Goal: Task Accomplishment & Management: Use online tool/utility

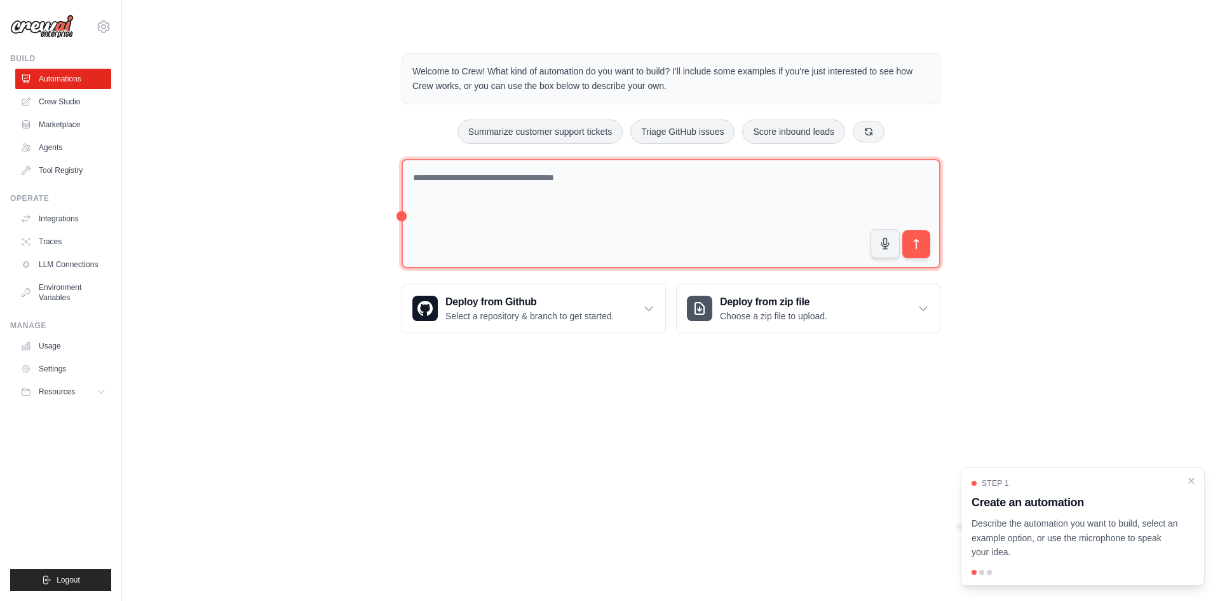
click at [523, 222] on textarea at bounding box center [671, 214] width 539 height 110
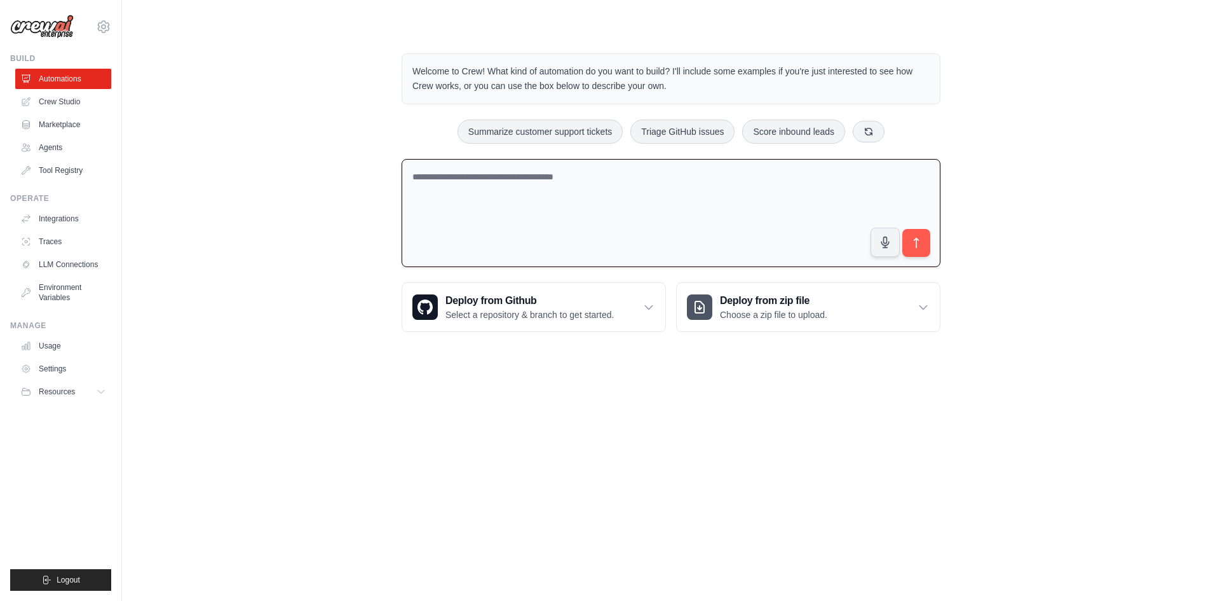
click at [557, 210] on textarea at bounding box center [671, 213] width 539 height 109
paste textarea "**********"
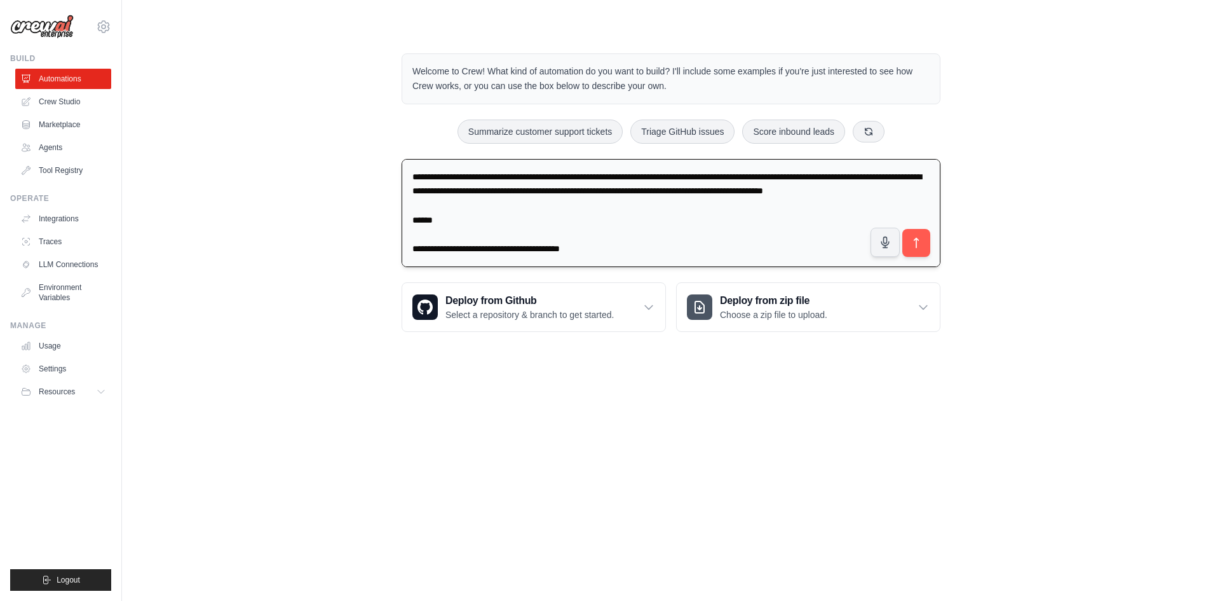
scroll to position [3401, 0]
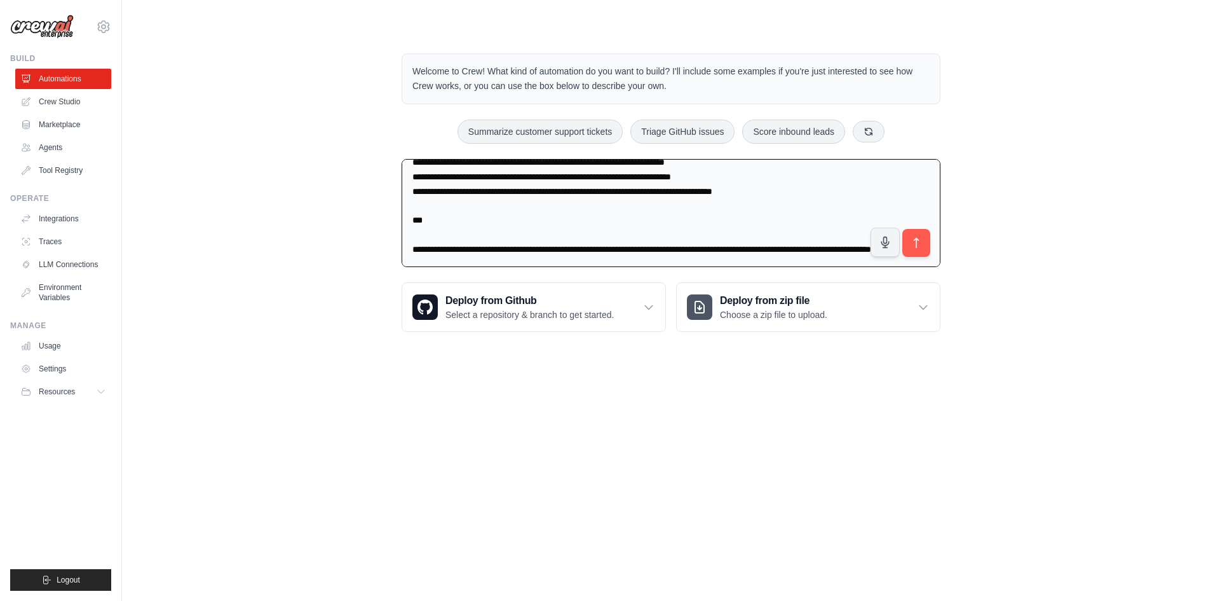
drag, startPoint x: 472, startPoint y: 250, endPoint x: 390, endPoint y: 232, distance: 84.7
click at [390, 232] on div "Welcome to Crew! What kind of automation do you want to build? I'll include som…" at bounding box center [671, 192] width 570 height 319
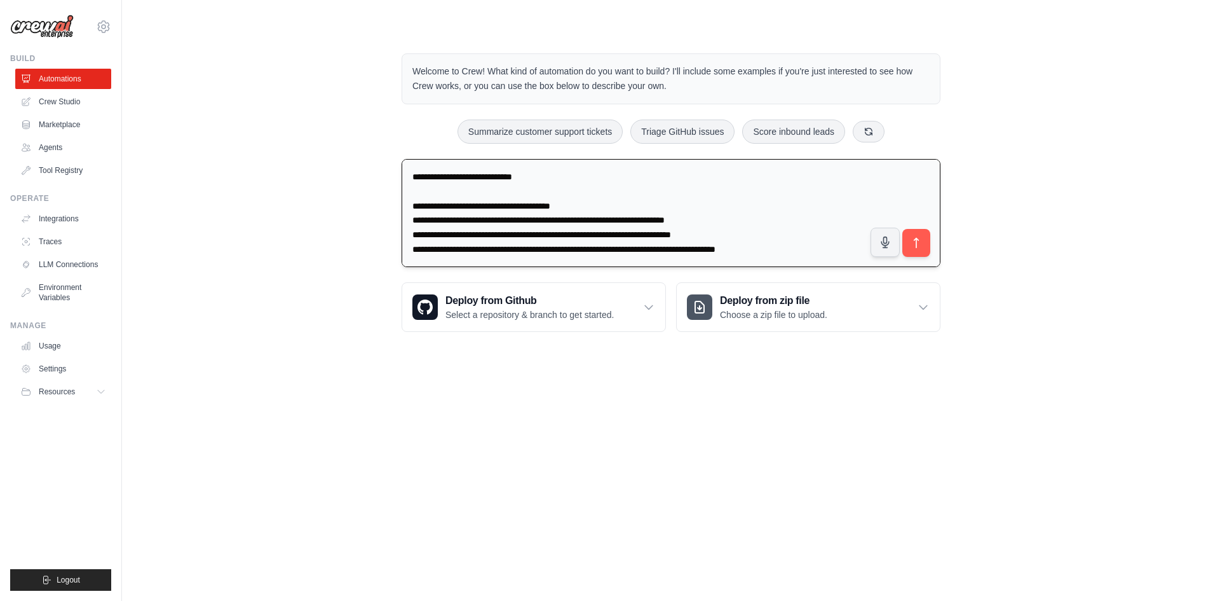
scroll to position [3340, 0]
drag, startPoint x: 442, startPoint y: 203, endPoint x: 631, endPoint y: 201, distance: 189.4
click at [631, 201] on textarea at bounding box center [671, 213] width 539 height 109
click at [636, 201] on textarea at bounding box center [671, 213] width 539 height 109
drag, startPoint x: 446, startPoint y: 217, endPoint x: 723, endPoint y: 220, distance: 276.5
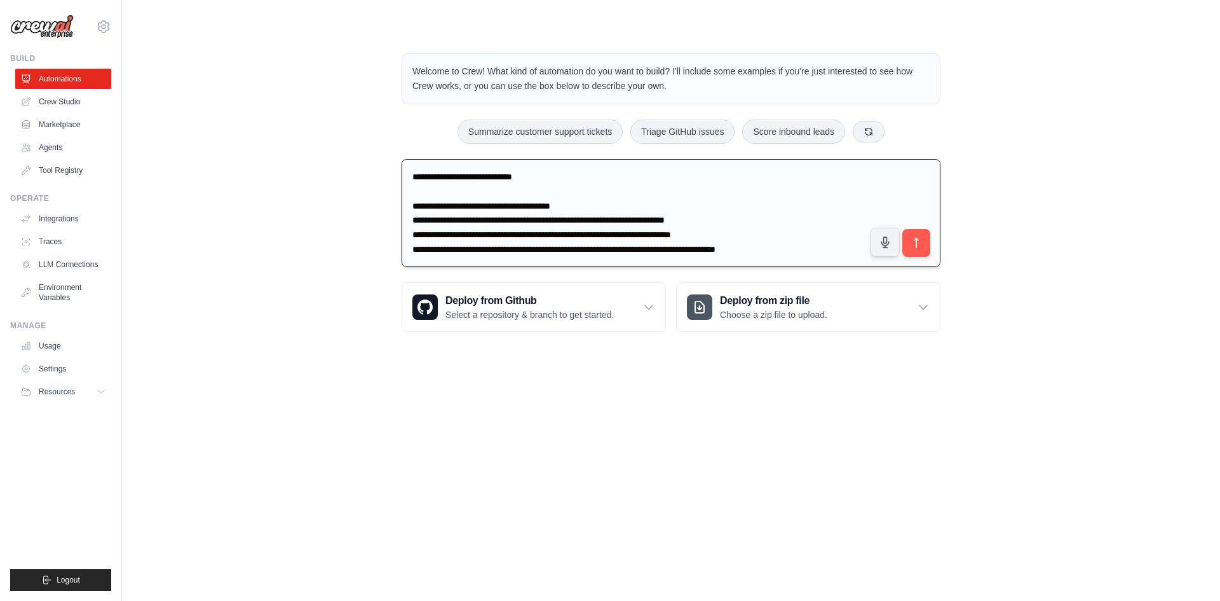
click at [723, 220] on textarea at bounding box center [671, 213] width 539 height 109
drag, startPoint x: 472, startPoint y: 237, endPoint x: 728, endPoint y: 227, distance: 257.0
click at [728, 227] on textarea at bounding box center [671, 213] width 539 height 109
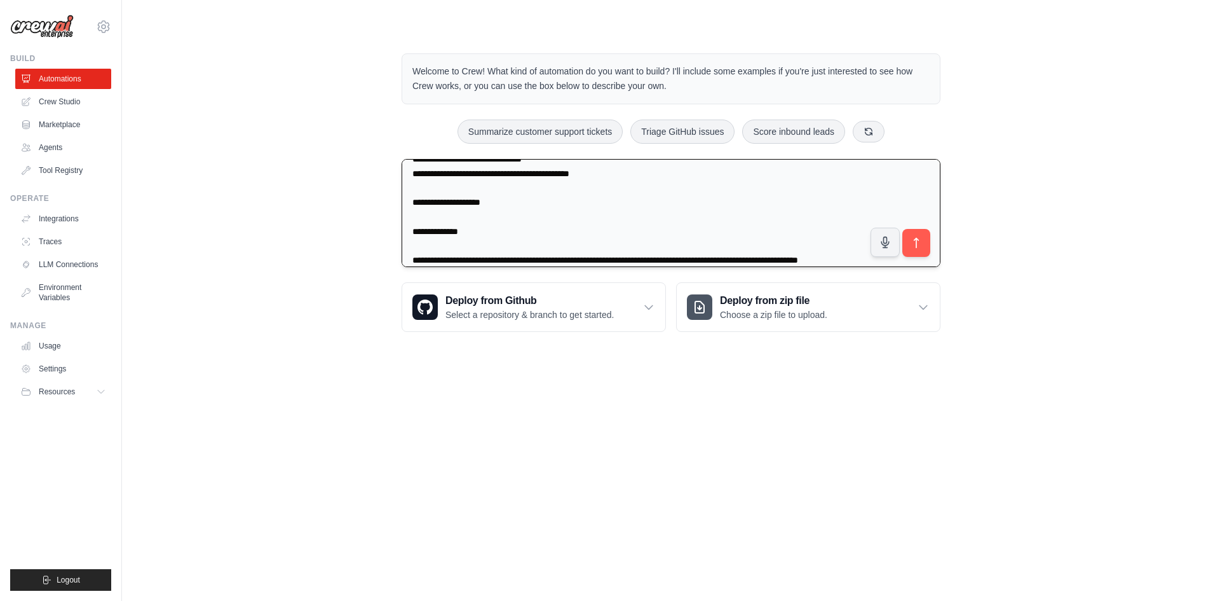
scroll to position [0, 0]
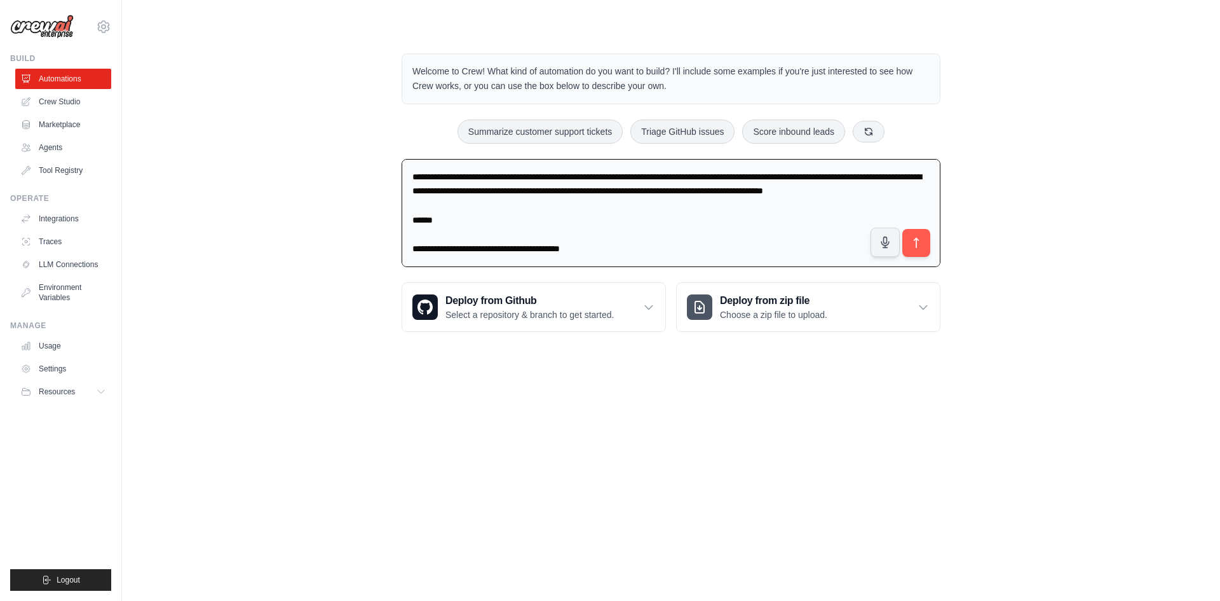
drag, startPoint x: 500, startPoint y: 210, endPoint x: 357, endPoint y: 170, distance: 149.0
click at [357, 170] on div "Welcome to Crew! What kind of automation do you want to build? I'll include som…" at bounding box center [671, 192] width 1058 height 319
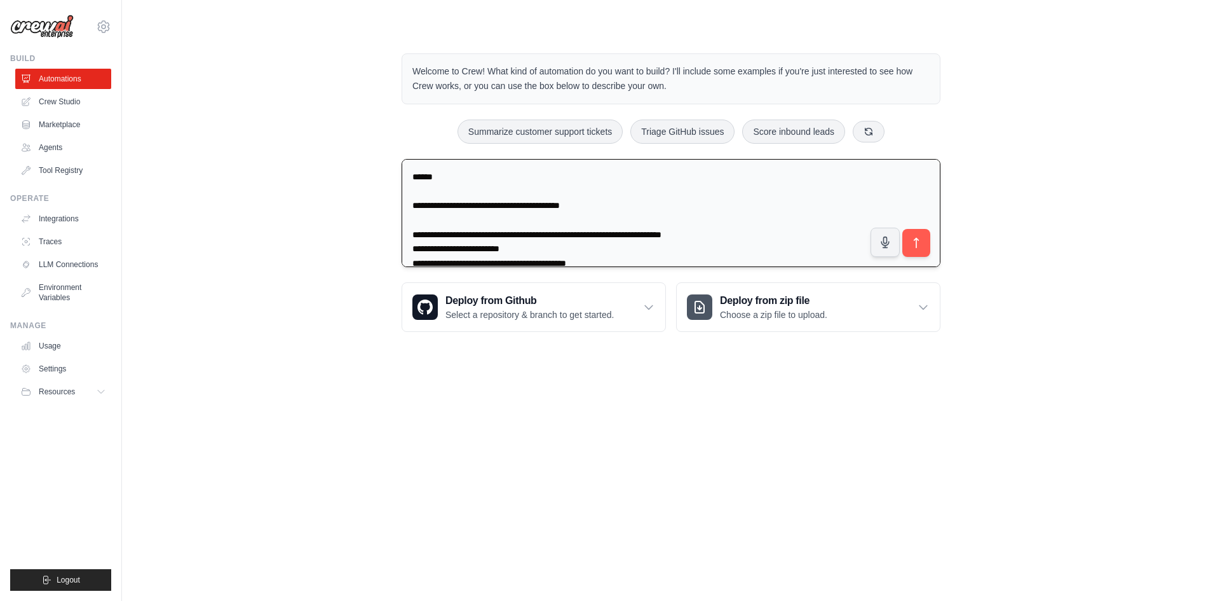
scroll to position [64, 0]
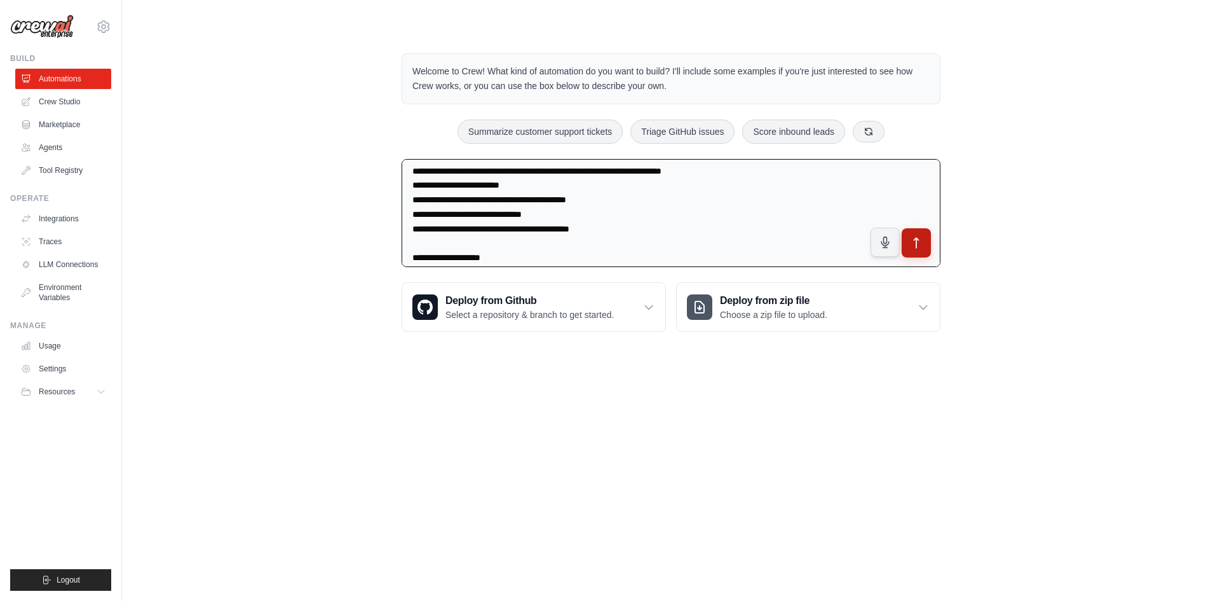
type textarea "**********"
click at [917, 248] on icon "submit" at bounding box center [917, 243] width 4 height 10
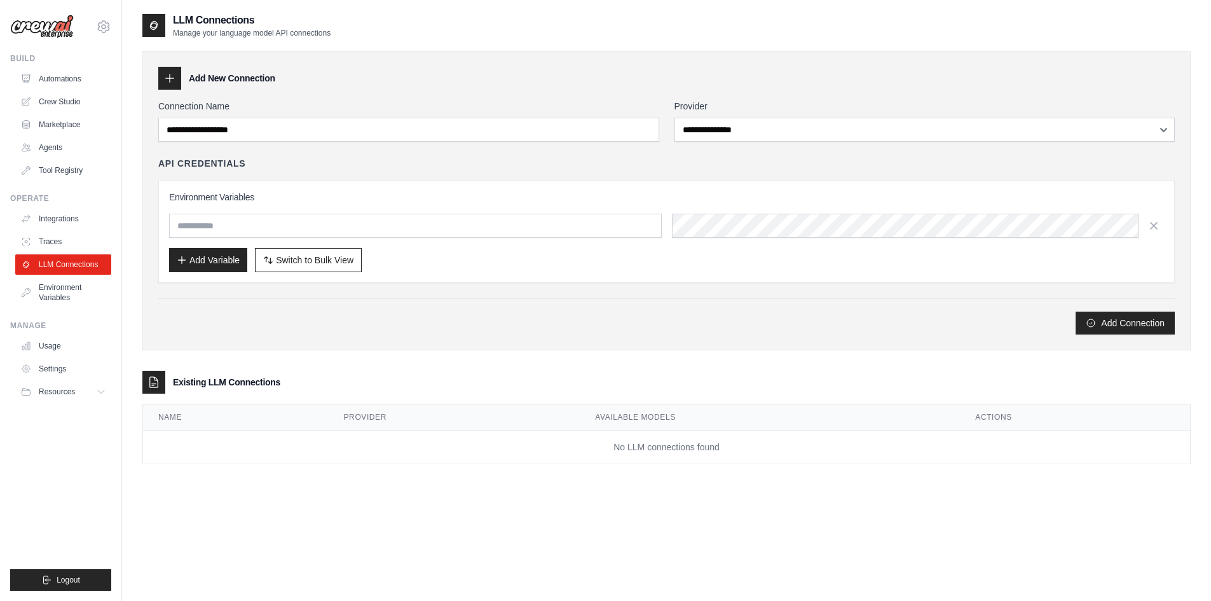
click at [735, 142] on div "**********" at bounding box center [666, 217] width 1016 height 235
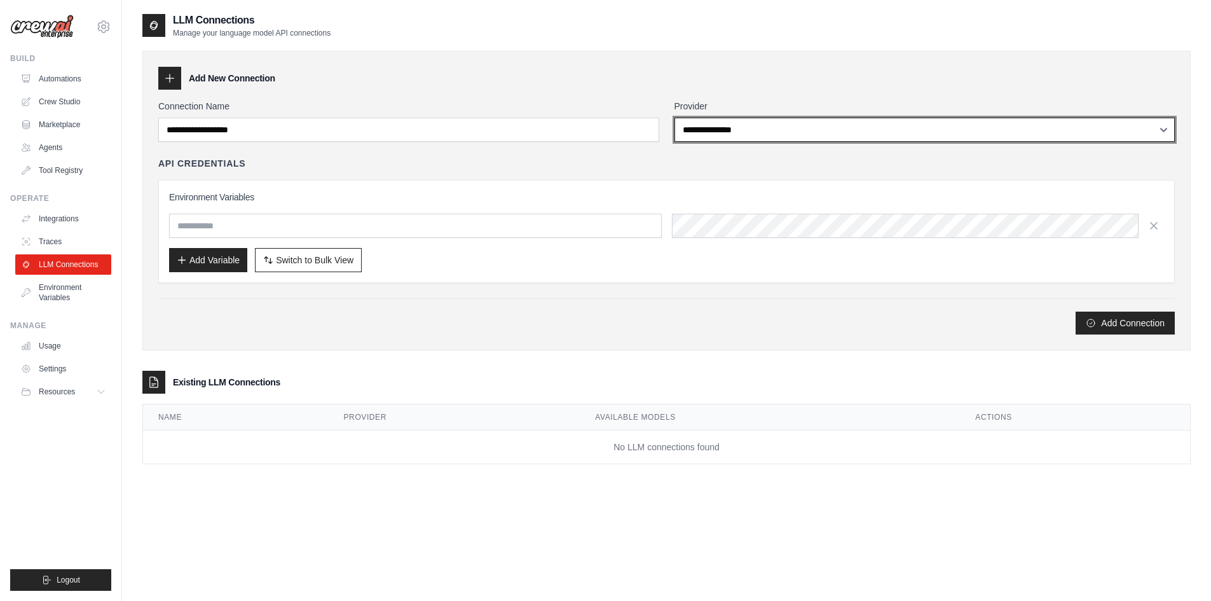
click at [740, 136] on select "**********" at bounding box center [924, 130] width 501 height 24
select select "******"
click at [674, 118] on select "**********" at bounding box center [924, 130] width 501 height 24
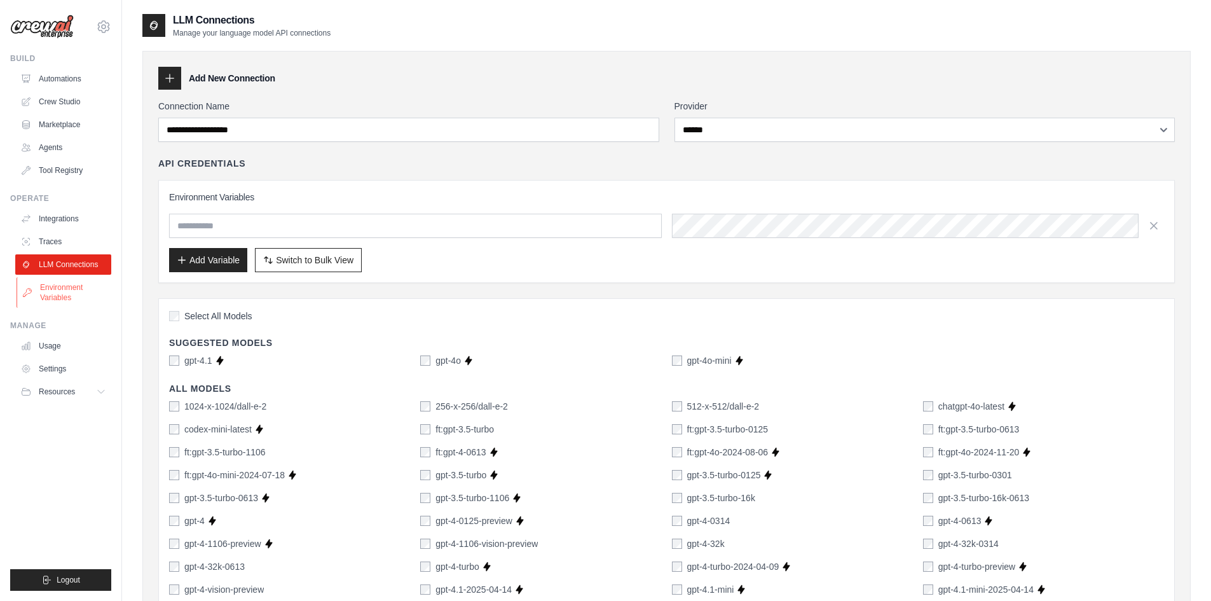
click at [66, 295] on link "Environment Variables" at bounding box center [65, 292] width 96 height 31
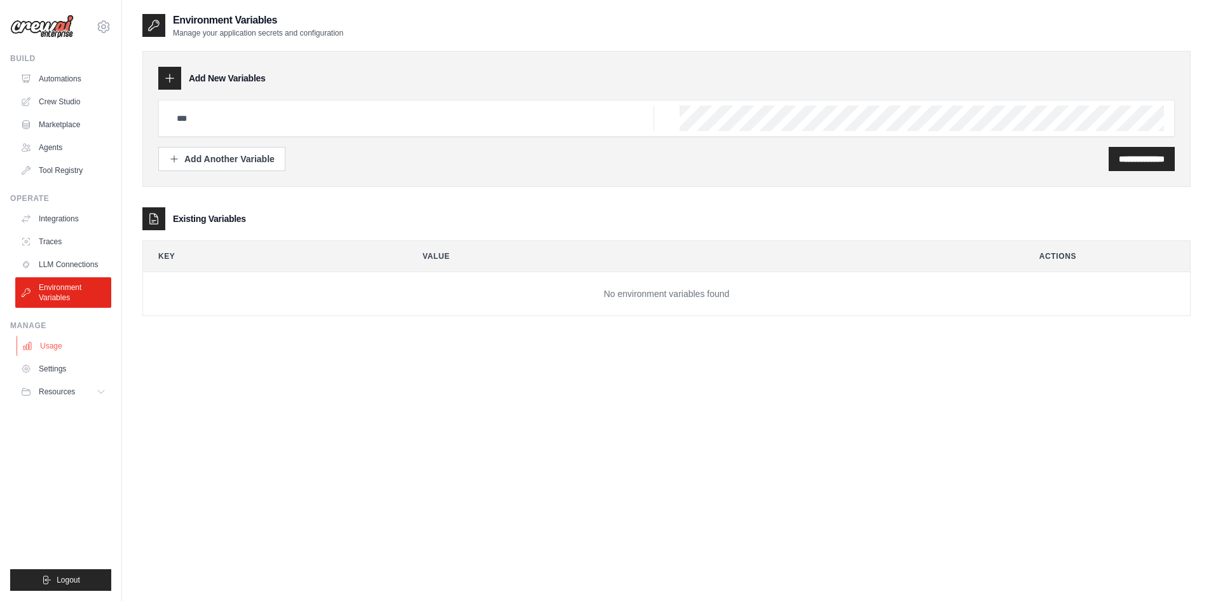
click at [74, 346] on link "Usage" at bounding box center [65, 346] width 96 height 20
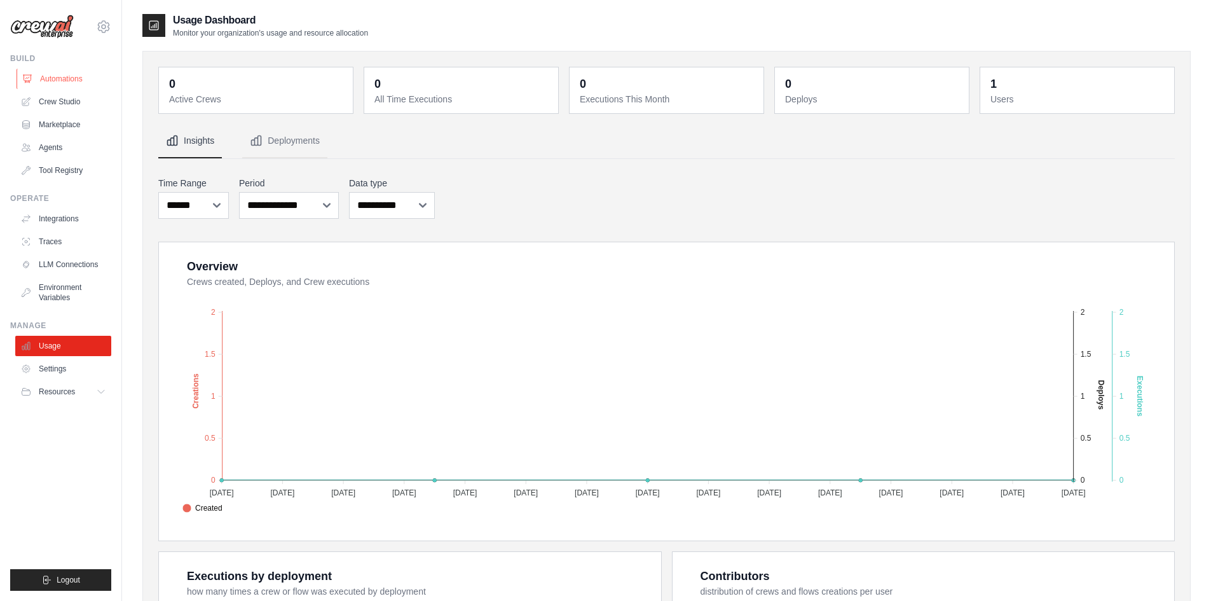
click at [54, 78] on link "Automations" at bounding box center [65, 79] width 96 height 20
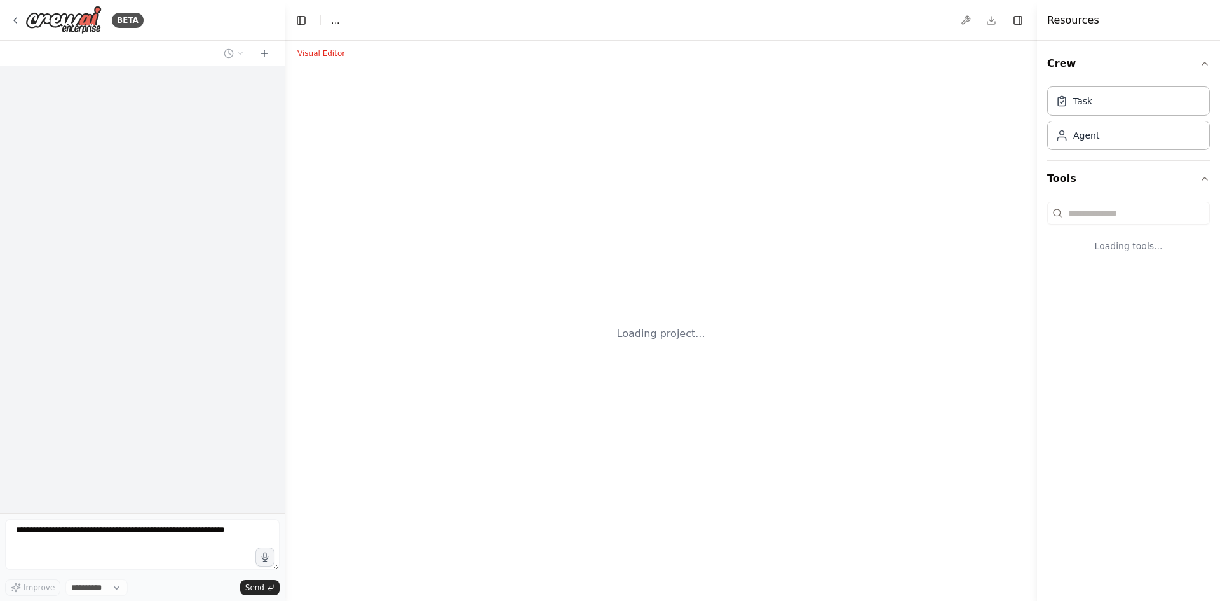
select select "****"
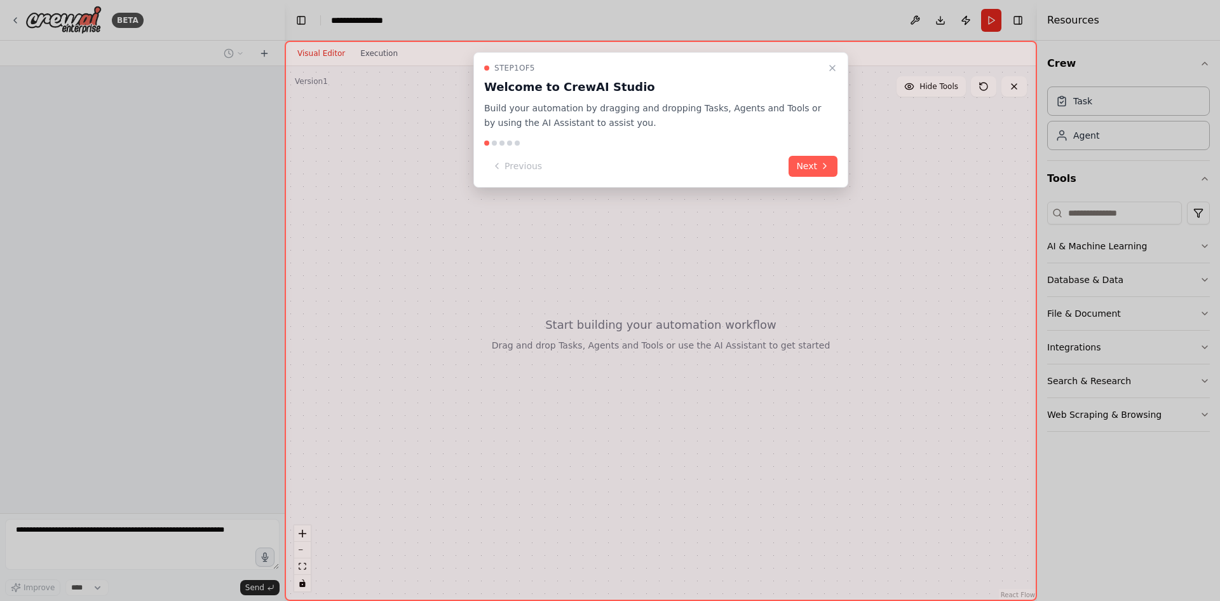
scroll to position [1526, 0]
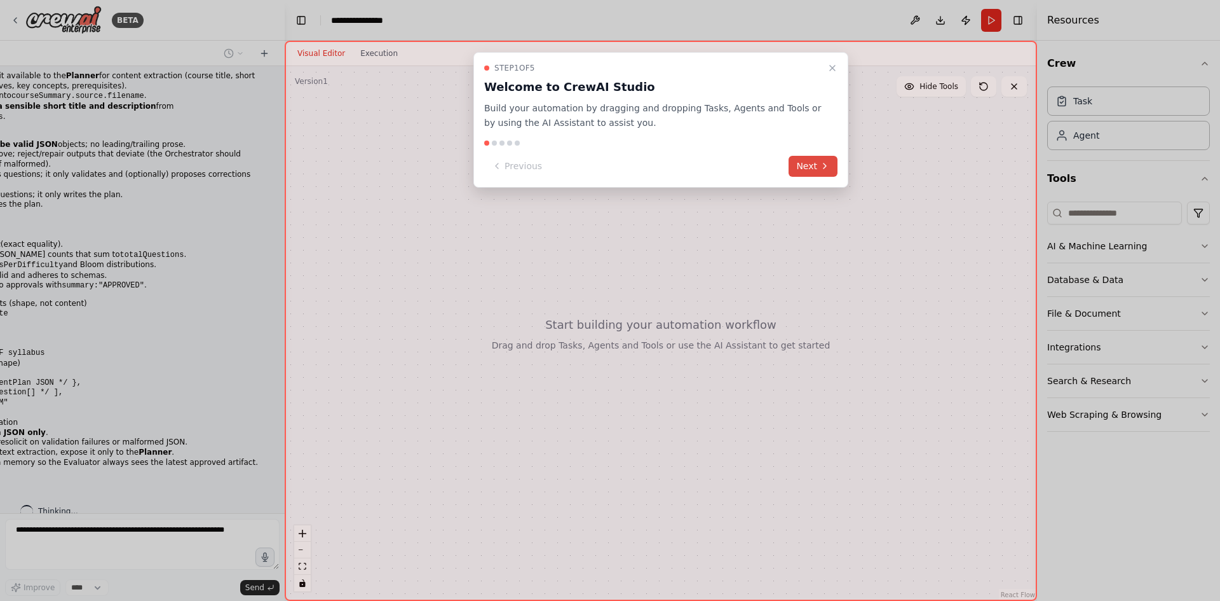
click at [816, 163] on button "Next" at bounding box center [813, 166] width 49 height 21
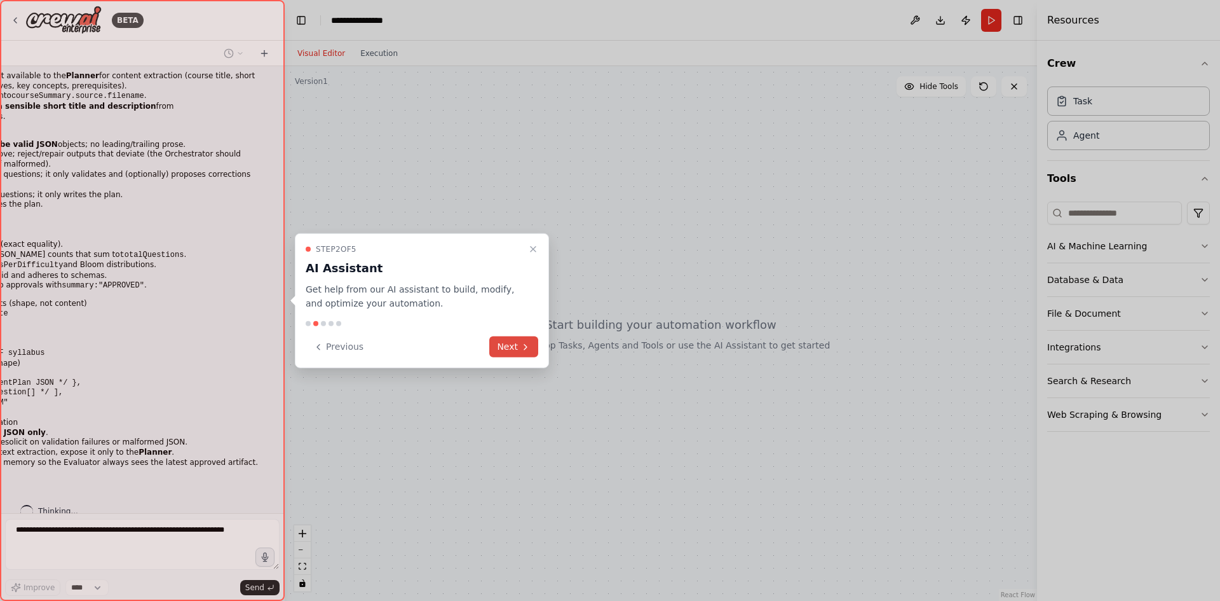
click at [496, 352] on button "Next" at bounding box center [513, 346] width 49 height 21
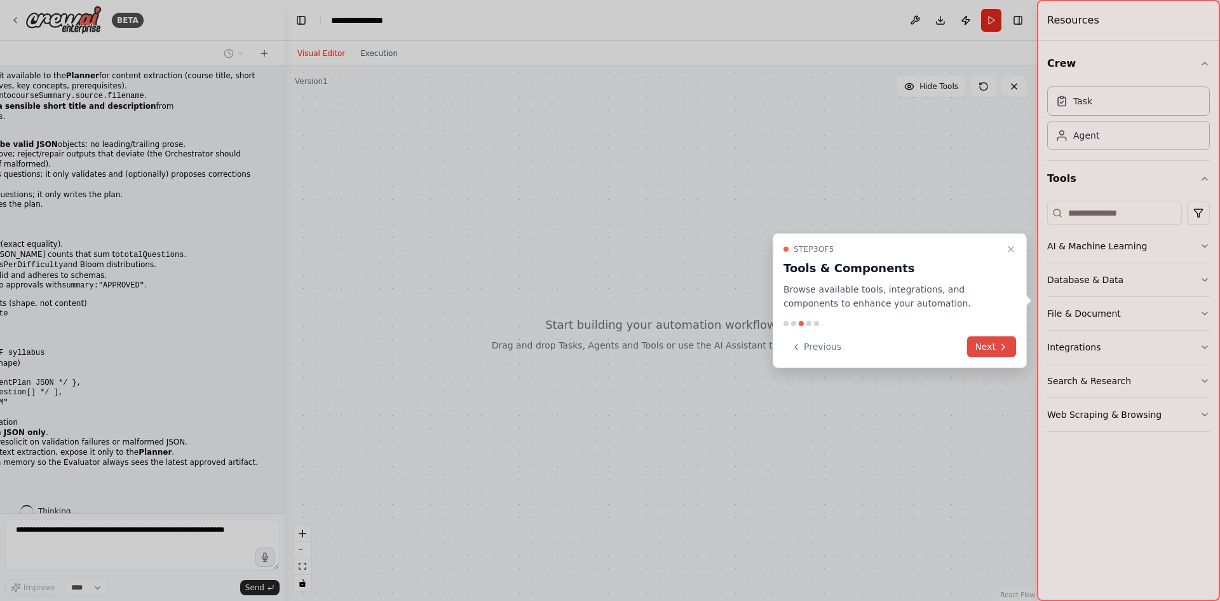
click at [1004, 352] on icon at bounding box center [1004, 346] width 10 height 10
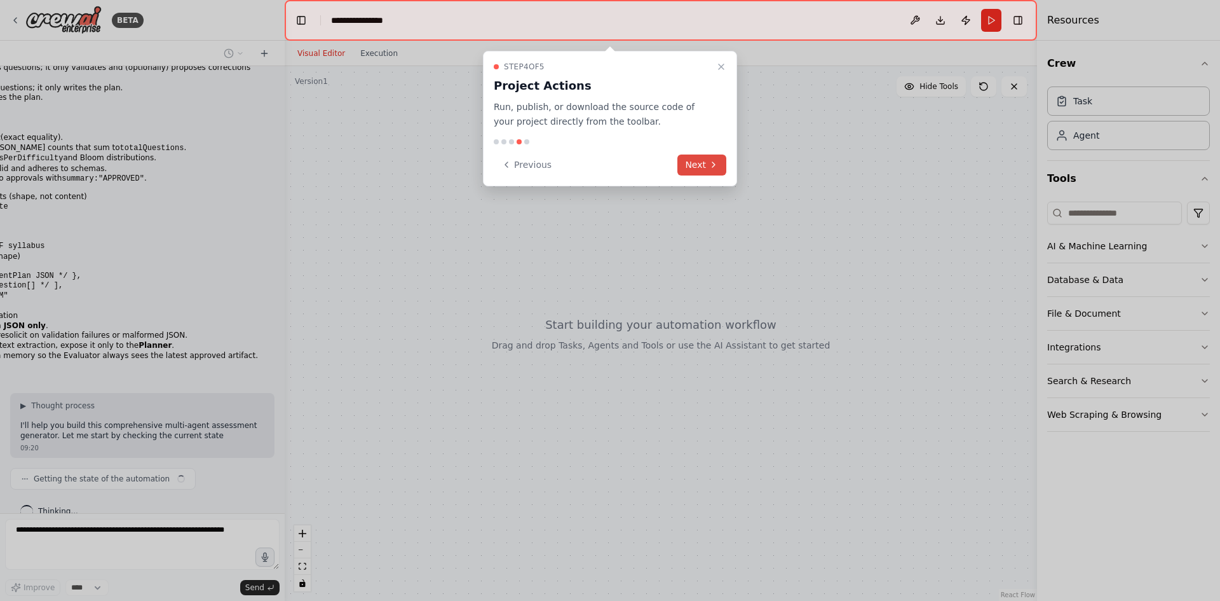
scroll to position [1643, 0]
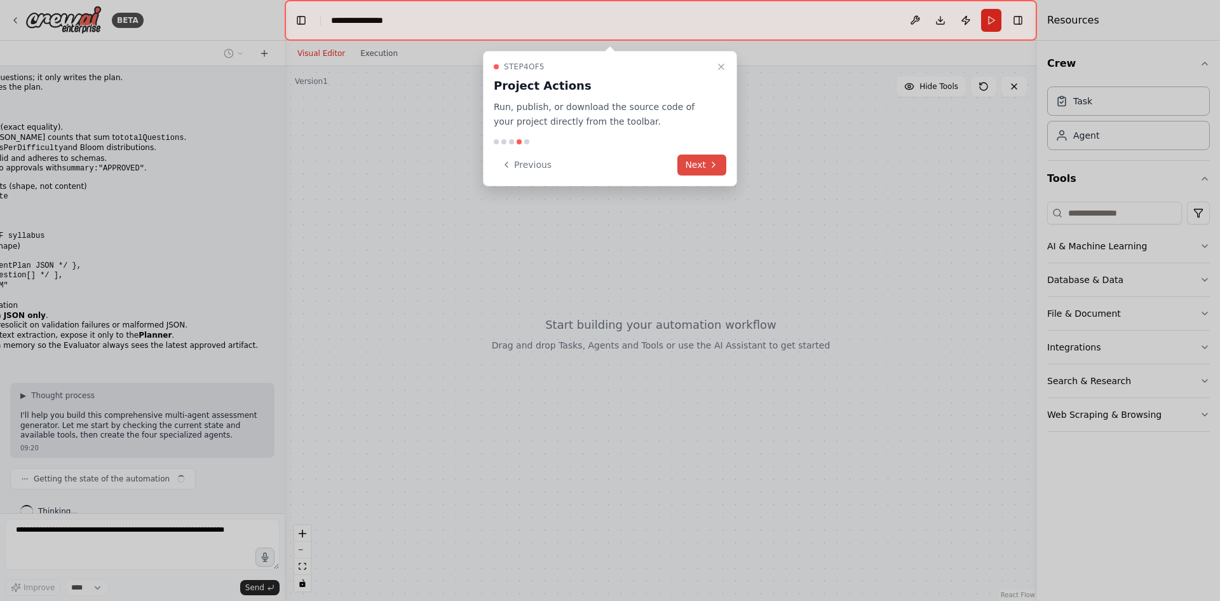
click at [698, 163] on button "Next" at bounding box center [702, 164] width 49 height 21
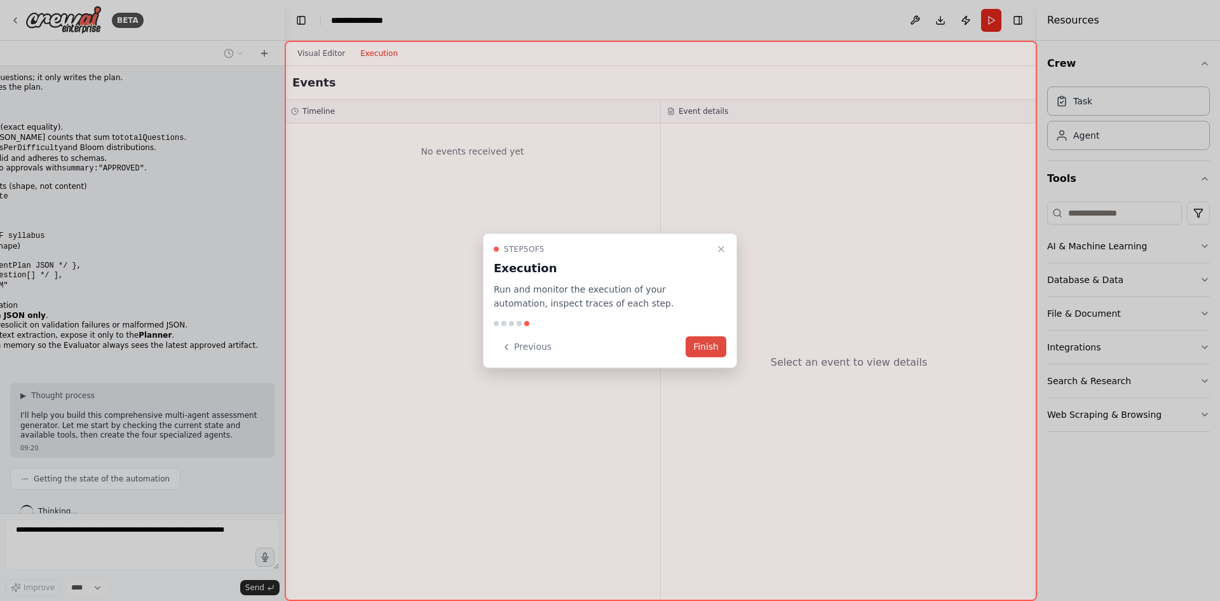
click at [712, 344] on button "Finish" at bounding box center [706, 346] width 41 height 21
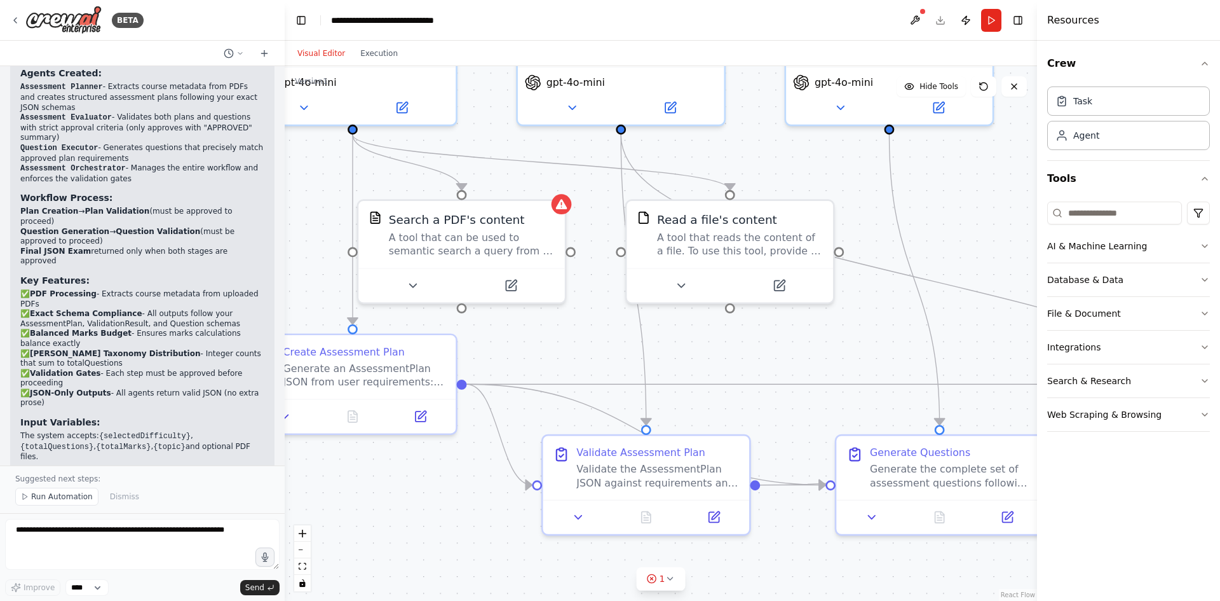
scroll to position [2760, 0]
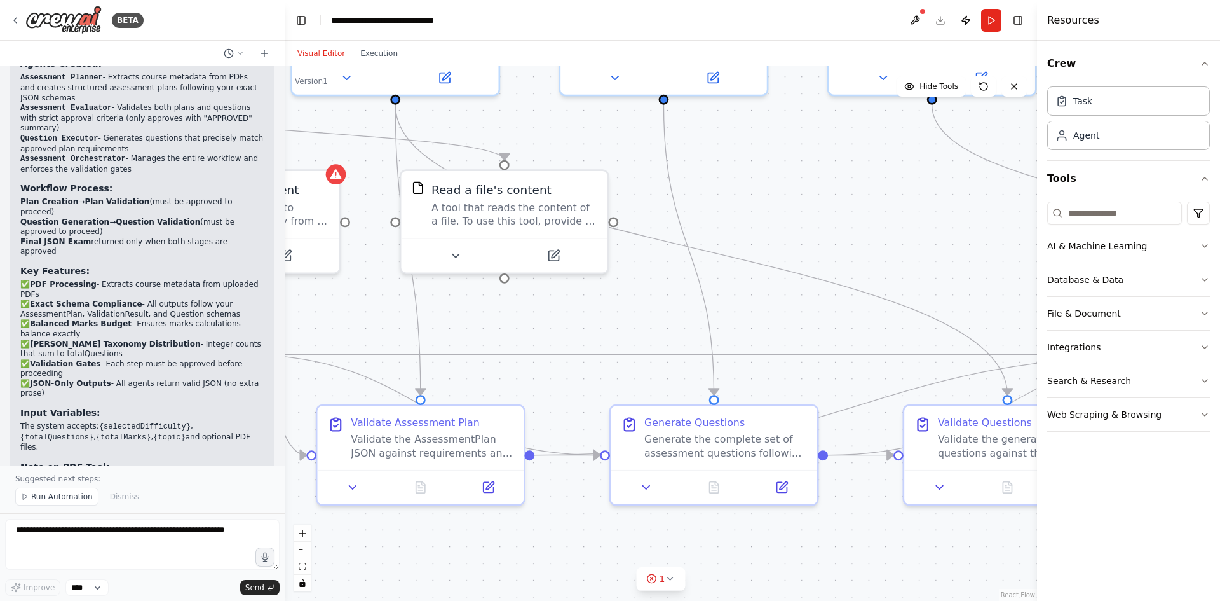
drag, startPoint x: 832, startPoint y: 345, endPoint x: 599, endPoint y: 317, distance: 234.3
click at [599, 317] on div ".deletable-edge-delete-btn { width: 20px; height: 20px; border: 0px solid #ffff…" at bounding box center [661, 333] width 753 height 535
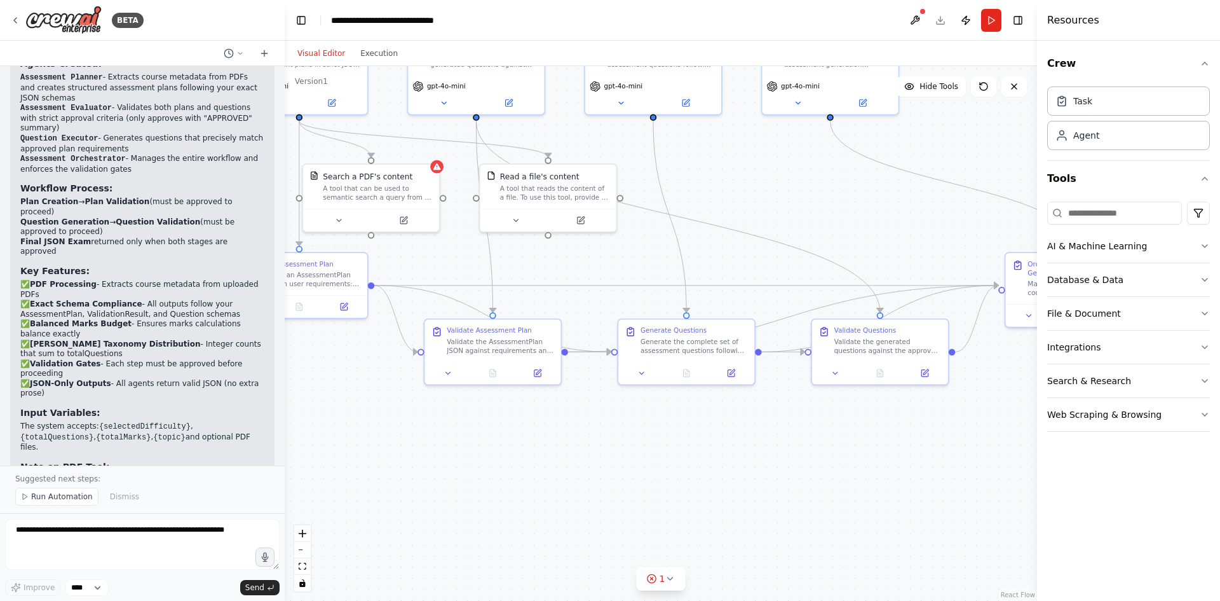
drag, startPoint x: 906, startPoint y: 293, endPoint x: 919, endPoint y: 234, distance: 60.6
click at [919, 234] on div ".deletable-edge-delete-btn { width: 20px; height: 20px; border: 0px solid #ffff…" at bounding box center [661, 333] width 753 height 535
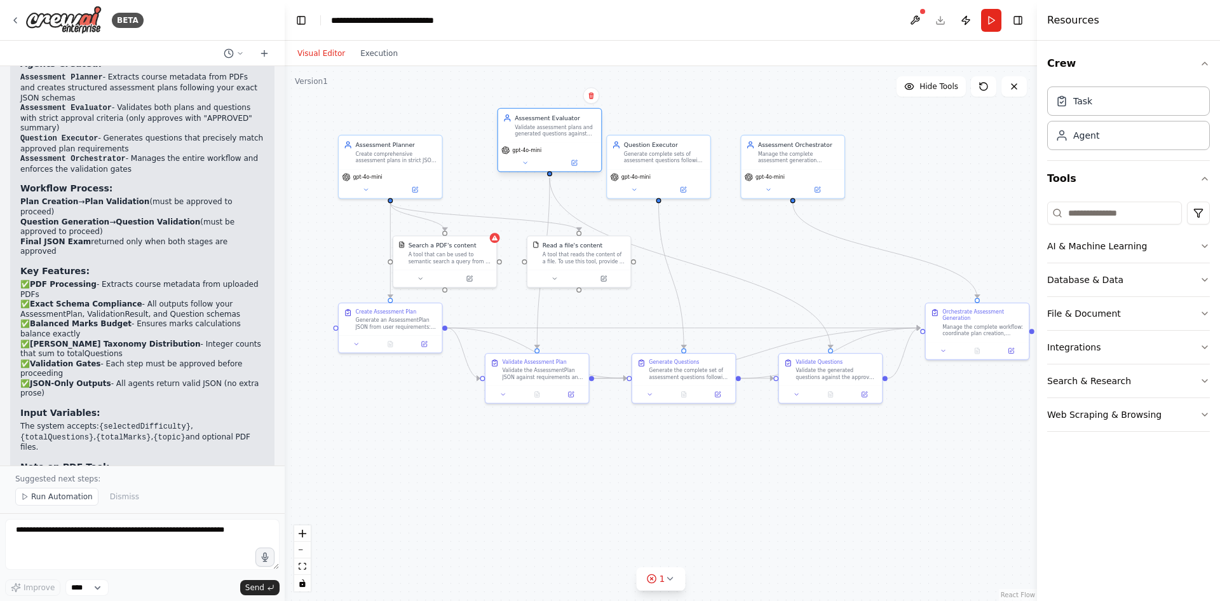
drag, startPoint x: 526, startPoint y: 146, endPoint x: 548, endPoint y: 119, distance: 35.2
click at [548, 119] on div "Assessment Evaluator" at bounding box center [555, 118] width 81 height 8
click at [59, 554] on textarea at bounding box center [142, 544] width 275 height 51
type textarea "*"
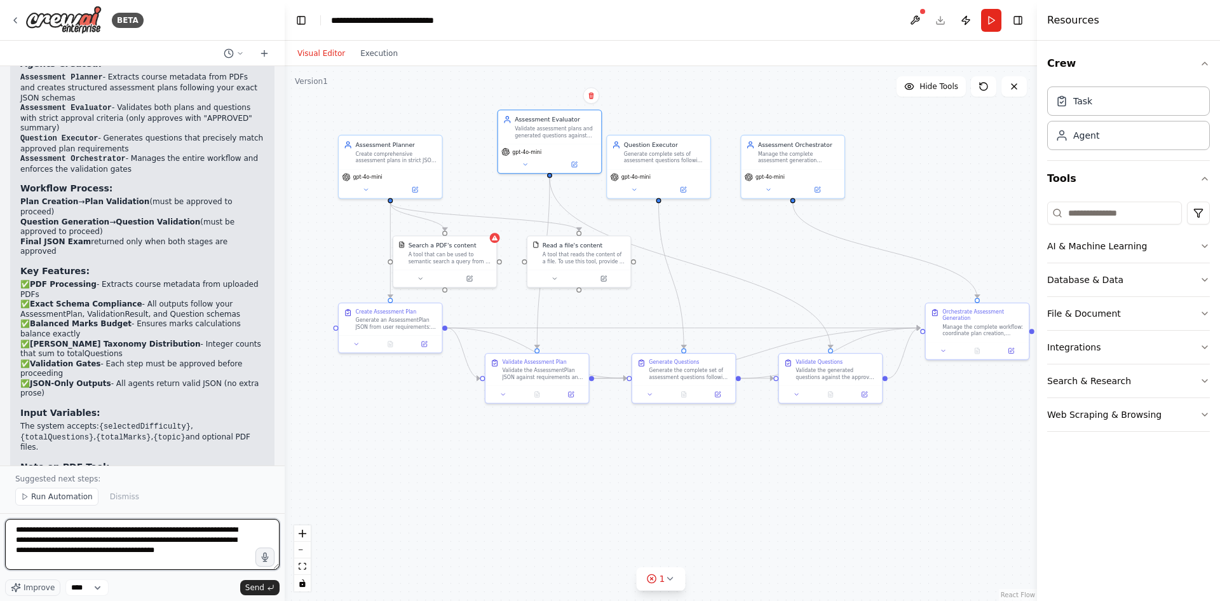
type textarea "**********"
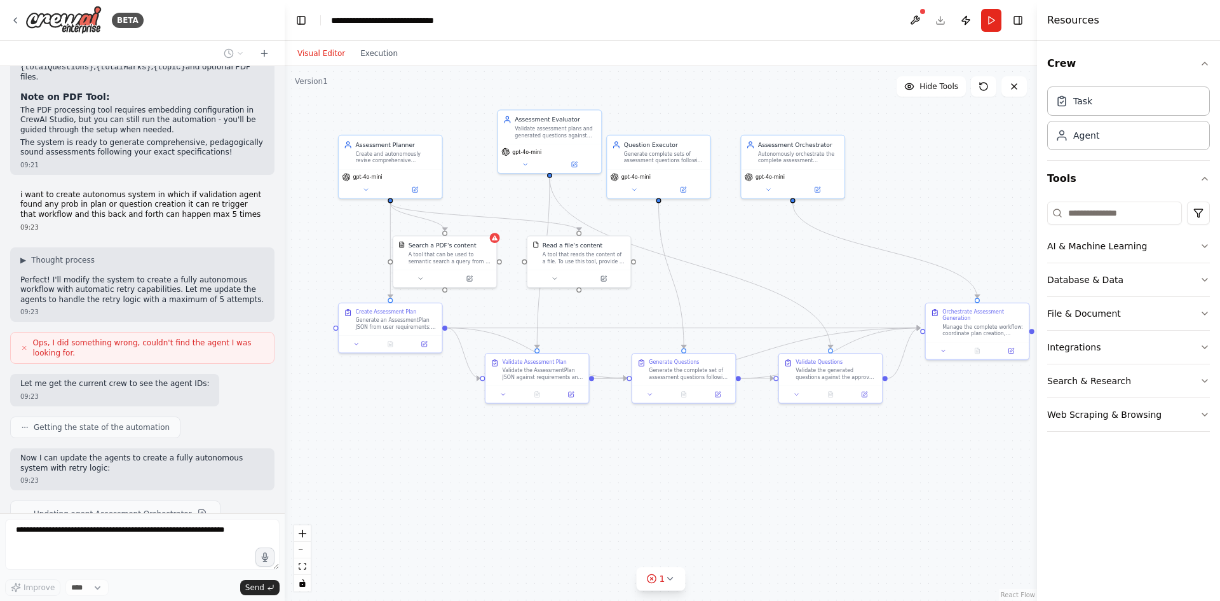
scroll to position [3167, 0]
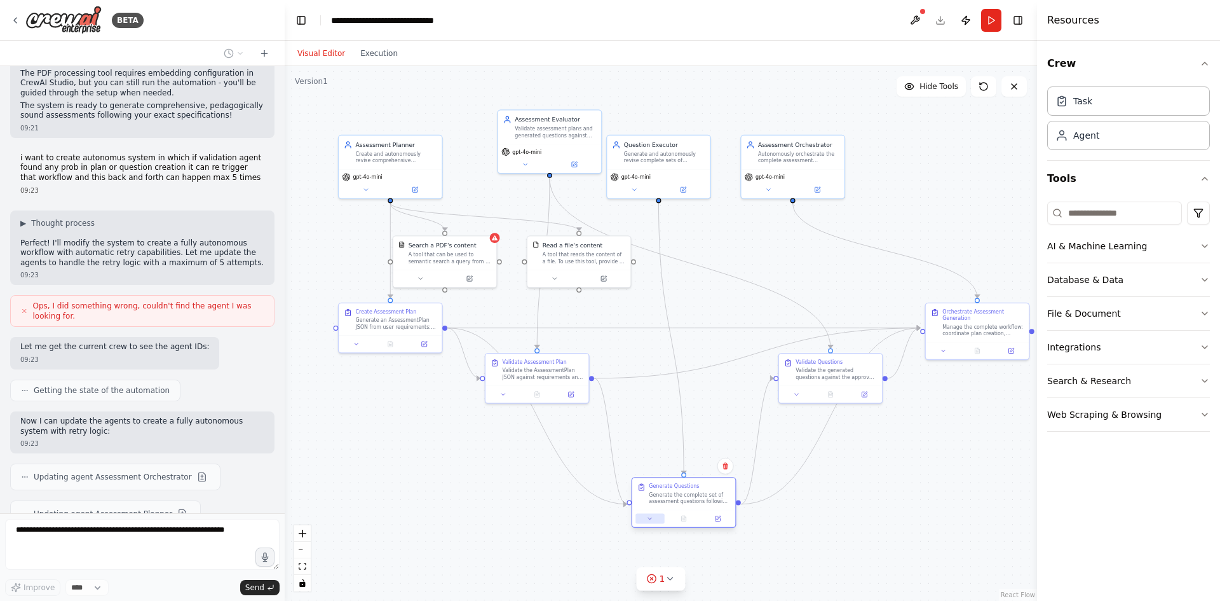
drag, startPoint x: 657, startPoint y: 387, endPoint x: 659, endPoint y: 516, distance: 129.0
click at [659, 516] on button at bounding box center [650, 519] width 29 height 10
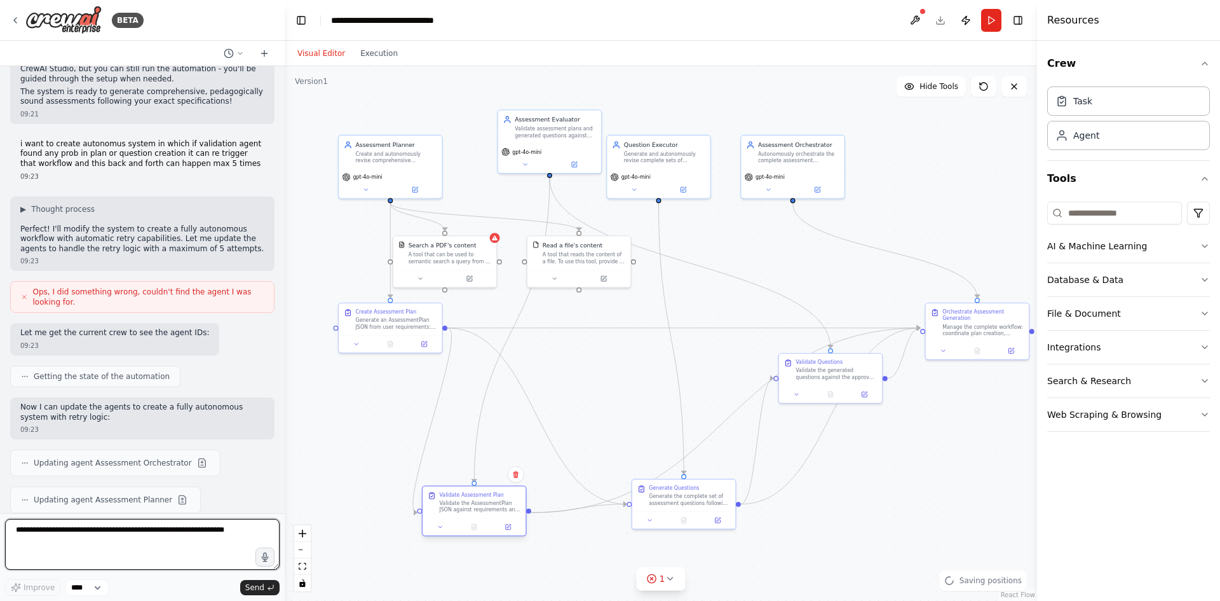
scroll to position [3191, 0]
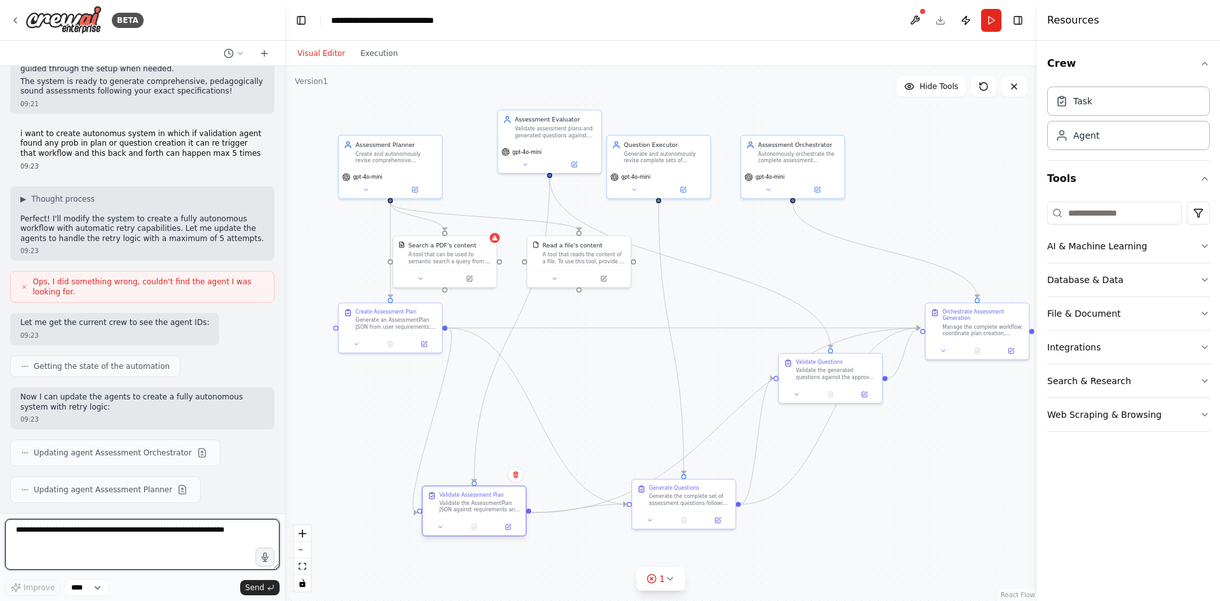
drag, startPoint x: 534, startPoint y: 379, endPoint x: 468, endPoint y: 513, distance: 149.5
click at [468, 513] on div "Validate Assessment Plan Validate the AssessmentPlan JSON against requirements …" at bounding box center [474, 502] width 103 height 32
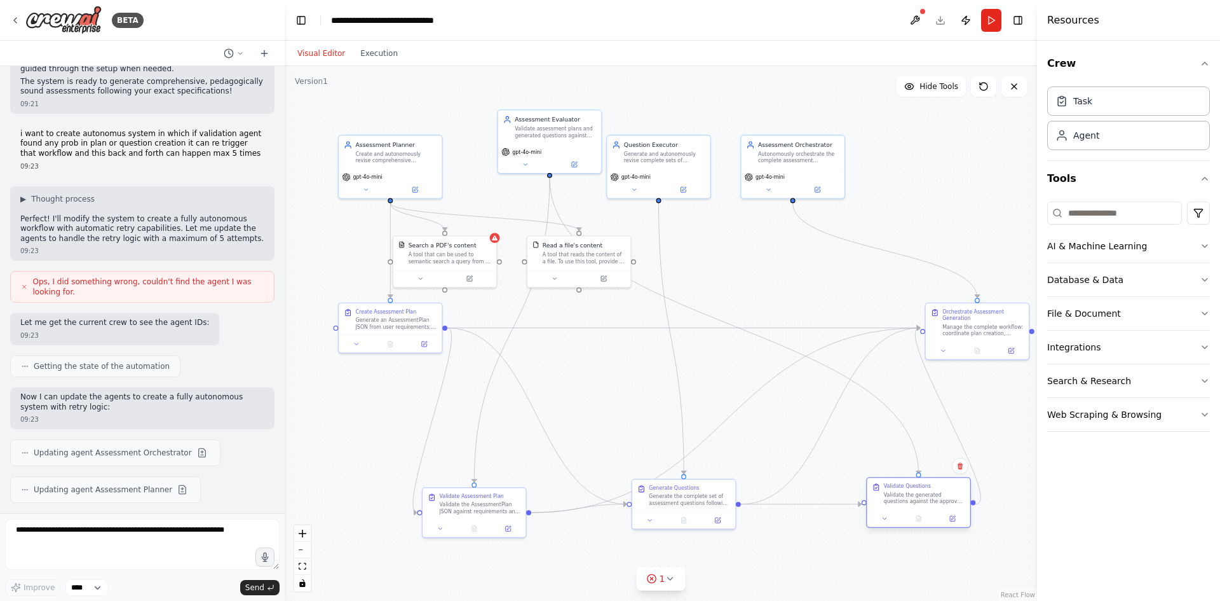
drag, startPoint x: 809, startPoint y: 385, endPoint x: 899, endPoint y: 512, distance: 156.4
click at [899, 512] on div at bounding box center [918, 518] width 103 height 17
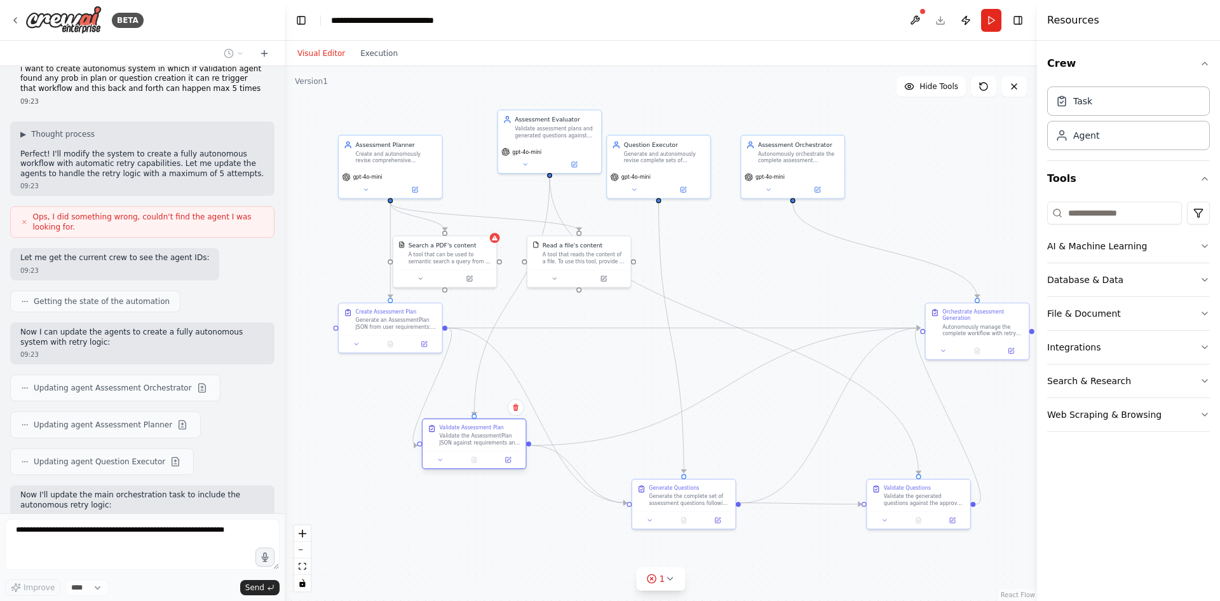
drag, startPoint x: 474, startPoint y: 509, endPoint x: 475, endPoint y: 439, distance: 69.3
click at [475, 439] on div "Validate the AssessmentPlan JSON against requirements and educational standards…" at bounding box center [479, 438] width 81 height 13
click at [770, 428] on div ".deletable-edge-delete-btn { width: 20px; height: 20px; border: 0px solid #ffff…" at bounding box center [661, 333] width 753 height 535
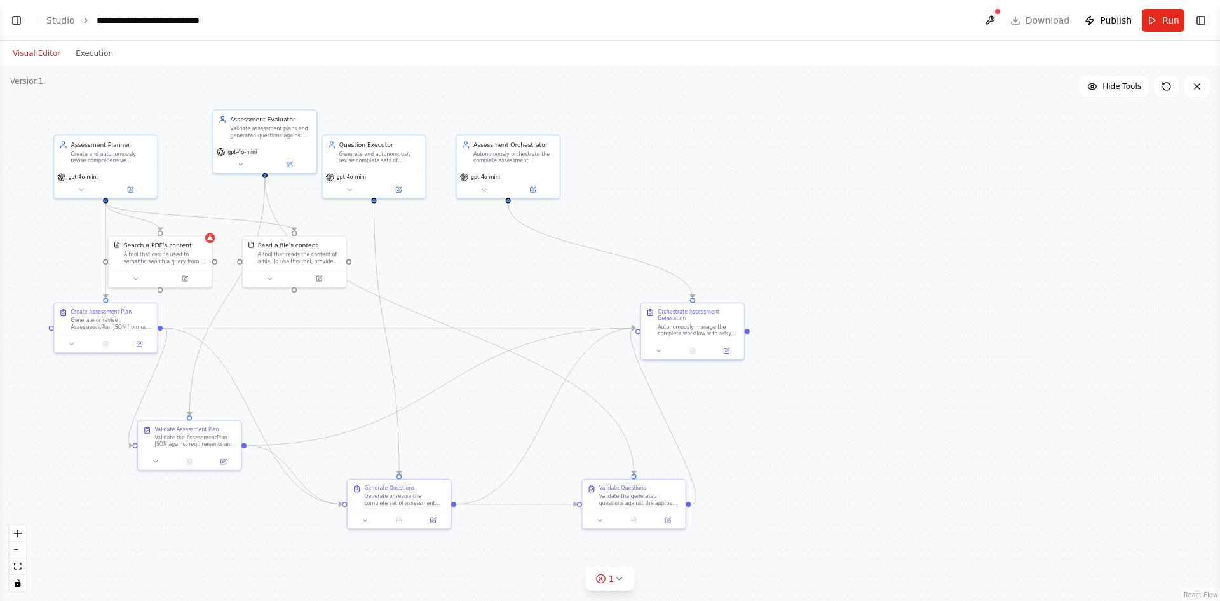
scroll to position [3393, 0]
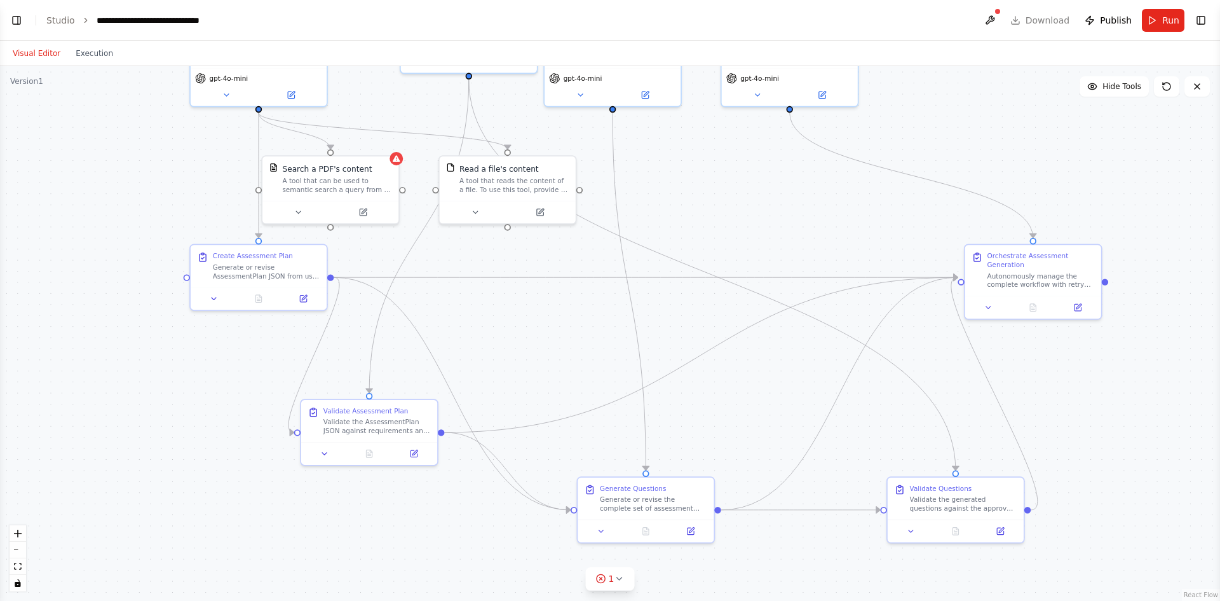
drag, startPoint x: 390, startPoint y: 244, endPoint x: 757, endPoint y: 208, distance: 369.2
click at [757, 208] on div ".deletable-edge-delete-btn { width: 20px; height: 20px; border: 0px solid #ffff…" at bounding box center [610, 333] width 1220 height 535
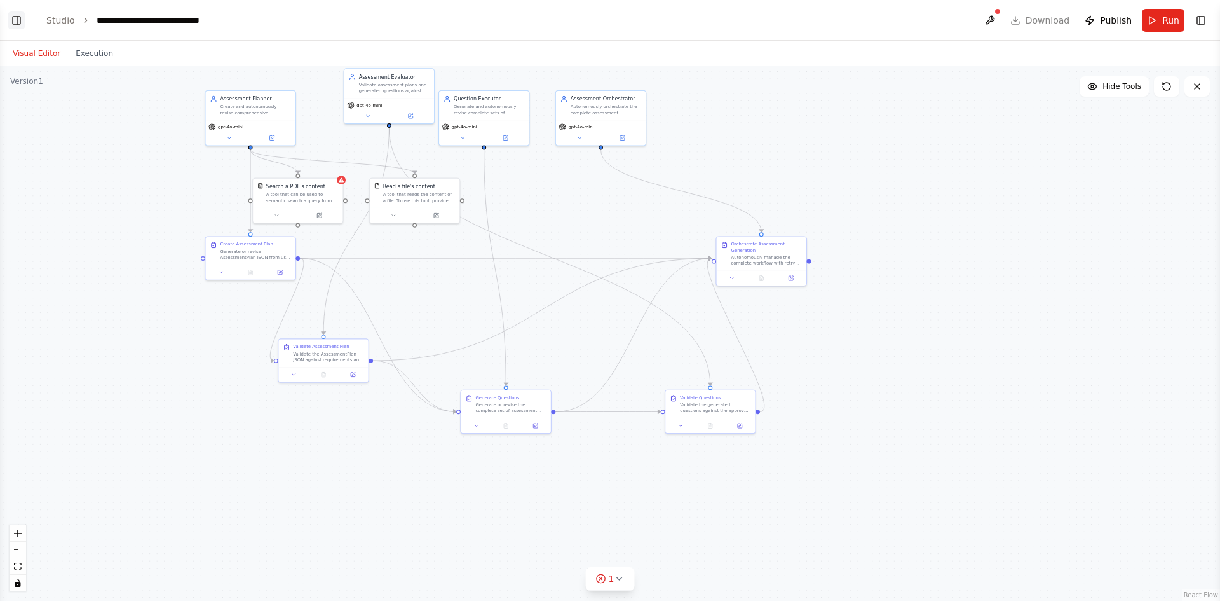
click at [14, 22] on button "Toggle Left Sidebar" at bounding box center [17, 20] width 18 height 18
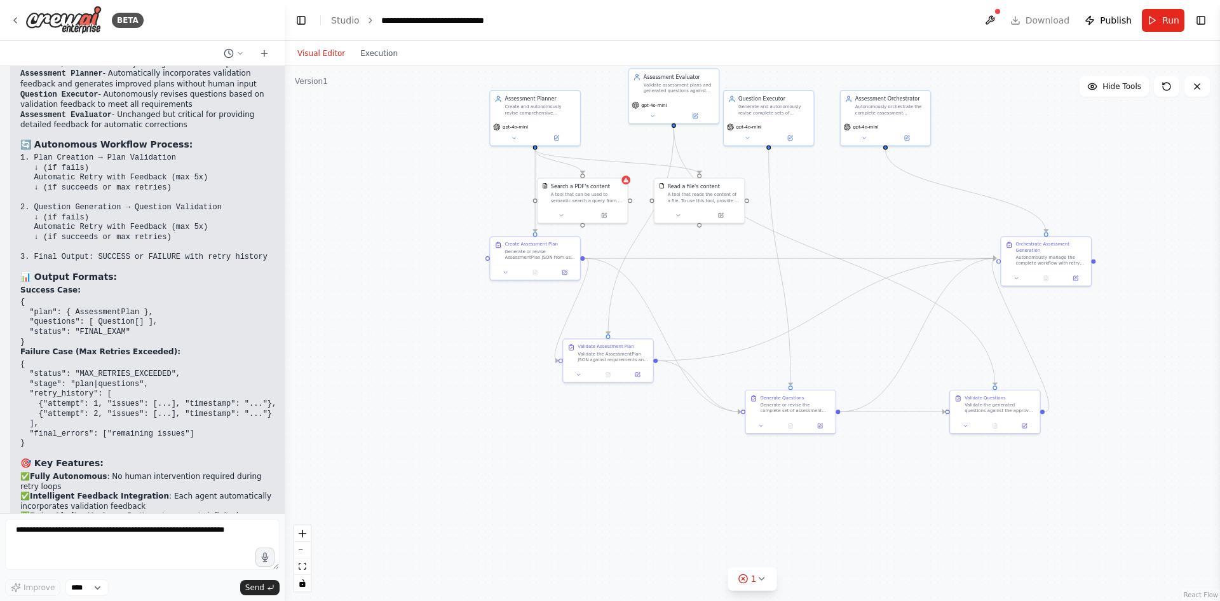
scroll to position [4200, 0]
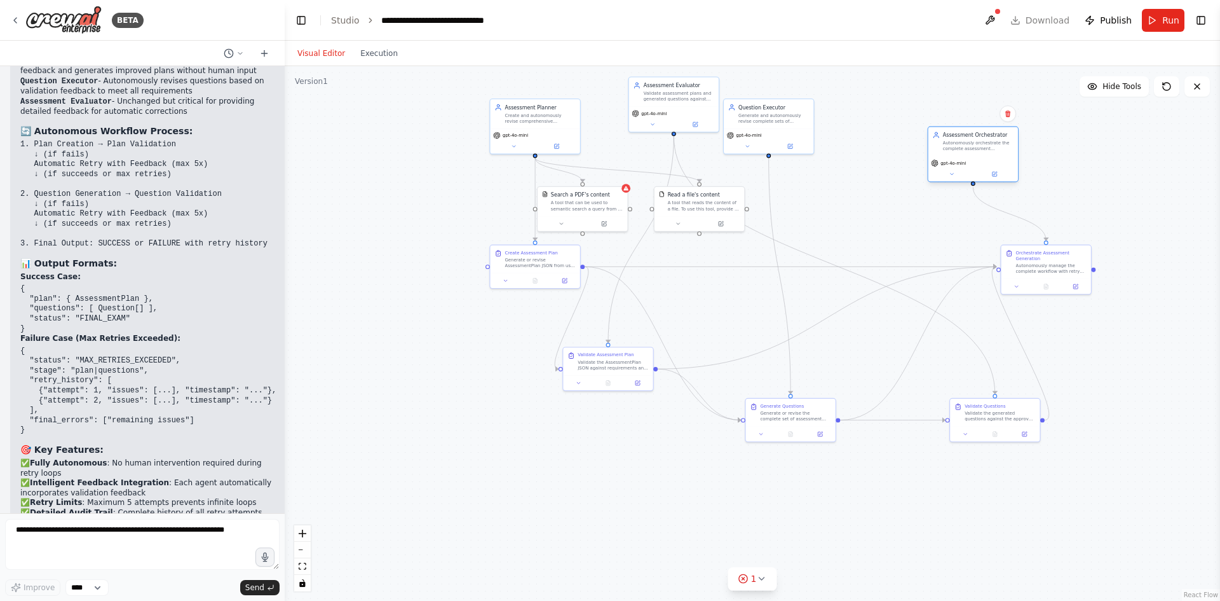
drag, startPoint x: 877, startPoint y: 108, endPoint x: 962, endPoint y: 143, distance: 92.1
click at [962, 143] on div "Autonomously orchestrate the complete assessment generation workflow with autom…" at bounding box center [978, 145] width 71 height 11
click at [1050, 261] on div "Autonomously manage the complete workflow with retry logic: 1) Request plan cre…" at bounding box center [1051, 266] width 71 height 11
click at [1022, 334] on div ".deletable-edge-delete-btn { width: 20px; height: 20px; border: 0px solid #ffff…" at bounding box center [753, 333] width 936 height 535
click at [1017, 334] on icon "Edge from e1e57eb4-6fbc-4109-a609-fec62cd8bad9 to 3fdee03b-4748-4914-bace-e48e9…" at bounding box center [1020, 342] width 57 height 153
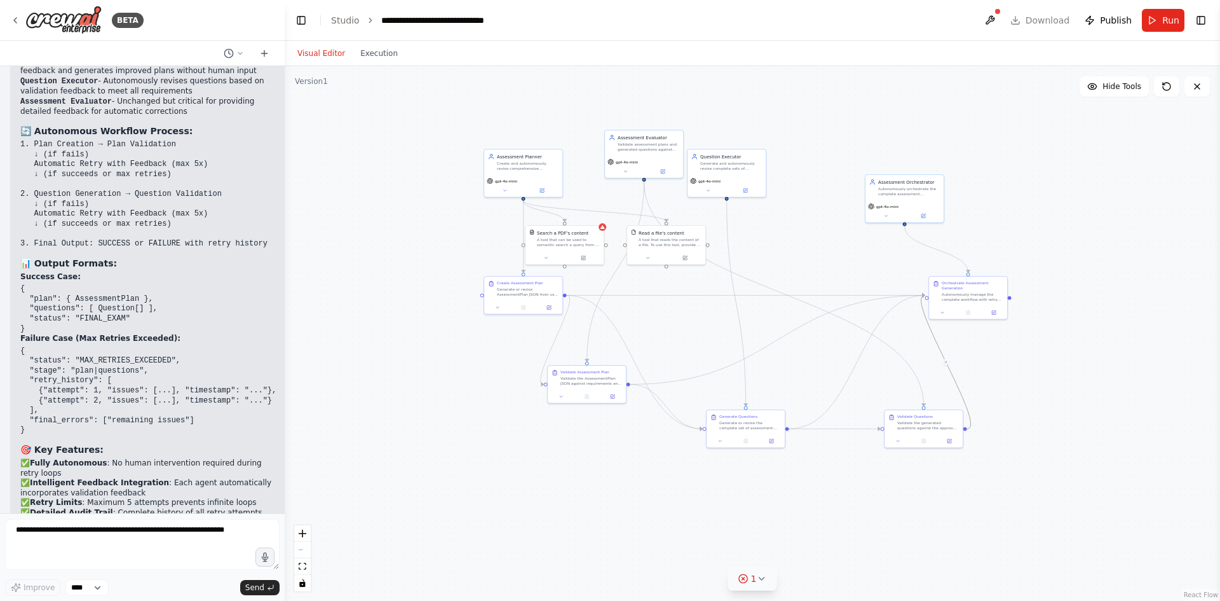
click at [756, 585] on button "1" at bounding box center [752, 579] width 49 height 24
drag, startPoint x: 668, startPoint y: 577, endPoint x: 810, endPoint y: 574, distance: 142.4
click at [810, 574] on span "Tool PDFSearchTool requires embedding configuration" at bounding box center [760, 576] width 205 height 10
click at [125, 346] on code "{ "status": "MAX_RETRIES_EXCEEDED", "stage": "plan|questions", "retry_history":…" at bounding box center [148, 390] width 256 height 88
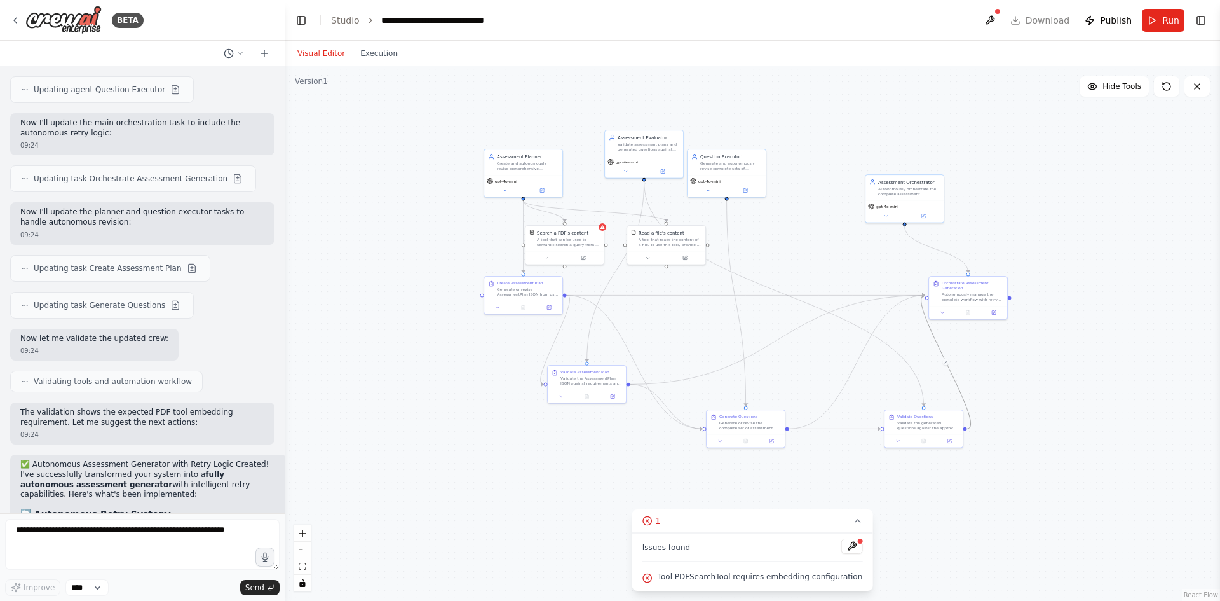
scroll to position [3882, 0]
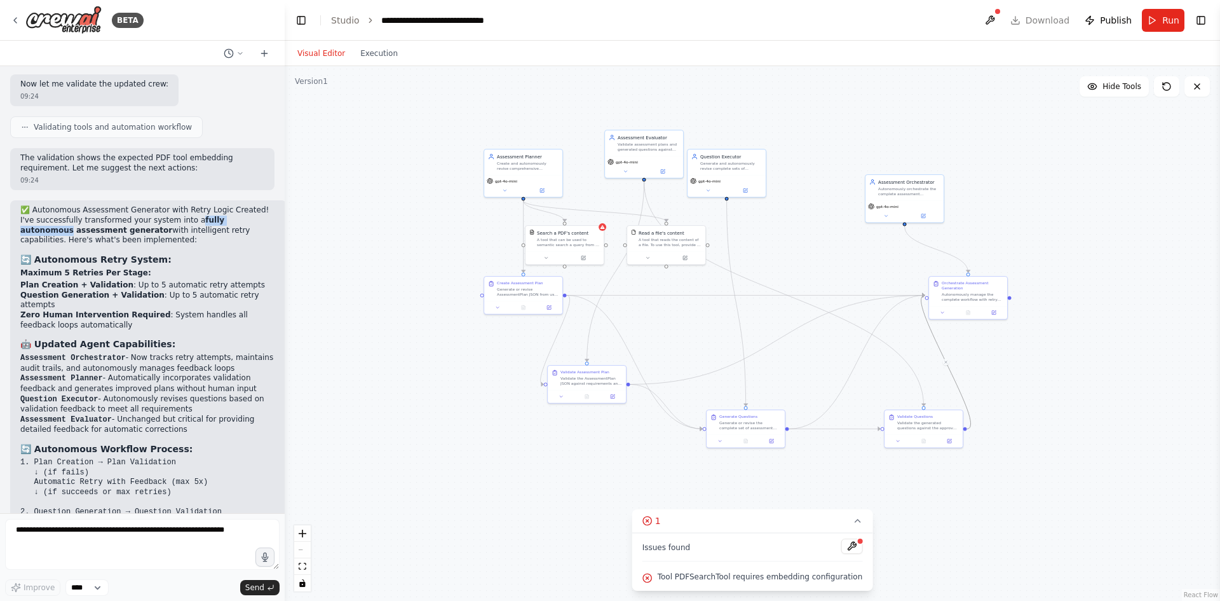
drag, startPoint x: 184, startPoint y: 132, endPoint x: 264, endPoint y: 132, distance: 80.7
click at [264, 200] on div "✅ Autonomous Assessment Generator with Retry Logic Created! I've successfully t…" at bounding box center [148, 560] width 277 height 720
drag, startPoint x: 25, startPoint y: 140, endPoint x: 78, endPoint y: 140, distance: 52.1
click at [78, 215] on strong "fully autonomous assessment generator" at bounding box center [122, 224] width 204 height 19
drag, startPoint x: 46, startPoint y: 185, endPoint x: 130, endPoint y: 187, distance: 83.9
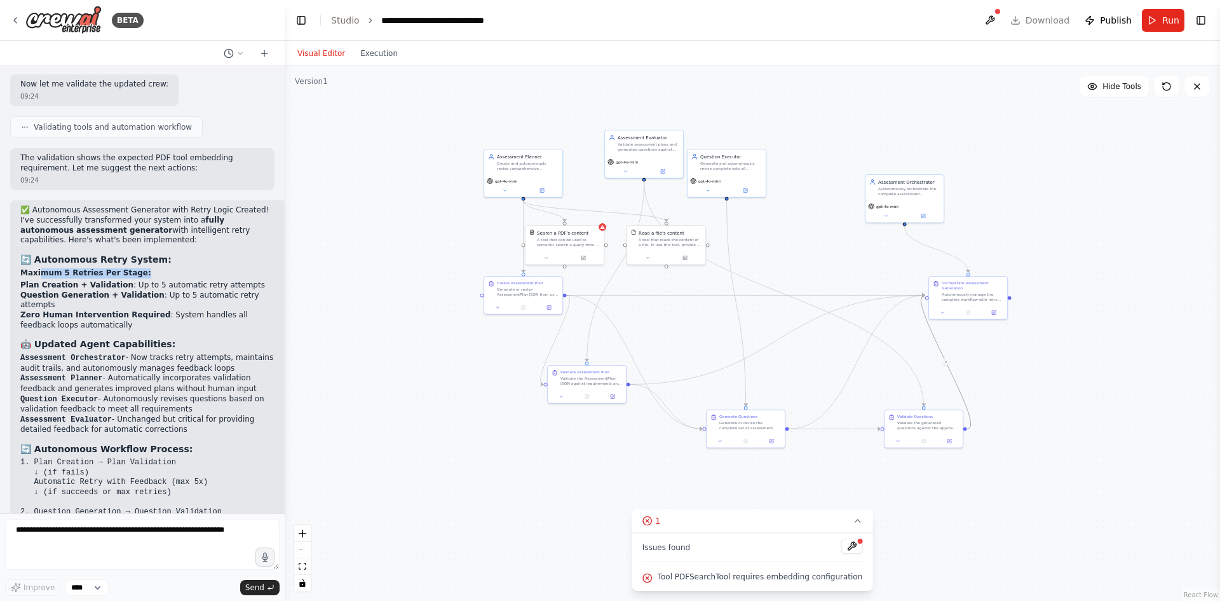
click at [130, 268] on p "Maximum 5 Retries Per Stage:" at bounding box center [148, 273] width 256 height 10
drag, startPoint x: 23, startPoint y: 196, endPoint x: 231, endPoint y: 196, distance: 208.5
click at [231, 280] on li "Plan Creation + Validation : Up to 5 automatic retry attempts" at bounding box center [148, 285] width 256 height 10
click at [188, 236] on div "✅ Autonomous Assessment Generator with Retry Logic Created! I've successfully t…" at bounding box center [148, 553] width 256 height 697
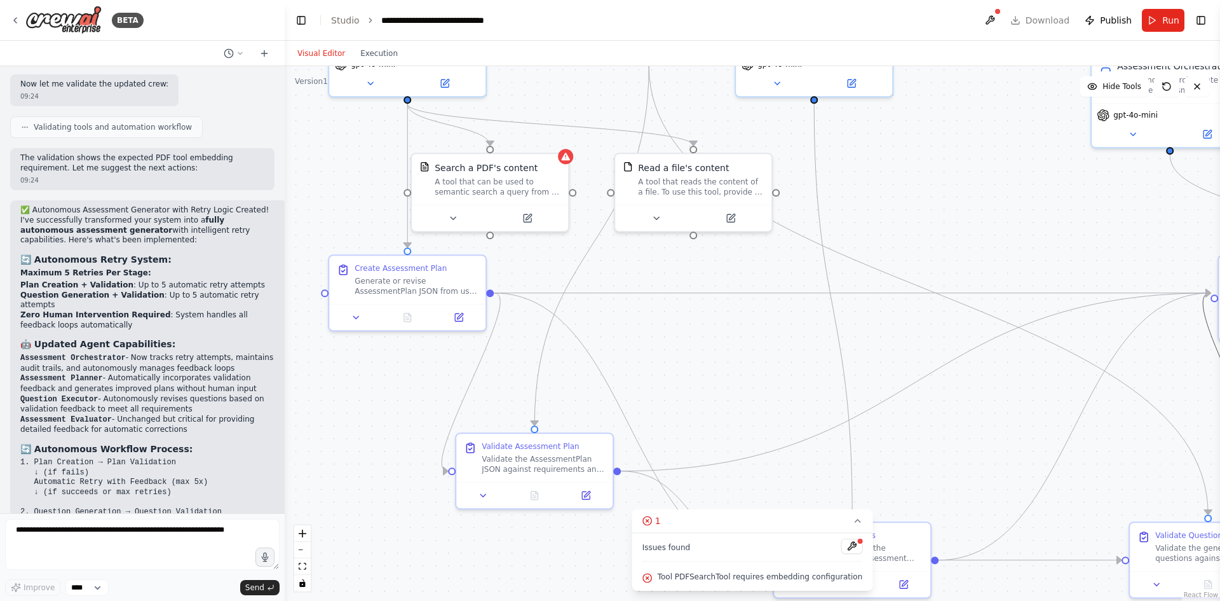
drag, startPoint x: 316, startPoint y: 379, endPoint x: 374, endPoint y: 370, distance: 58.5
click at [374, 370] on div ".deletable-edge-delete-btn { width: 20px; height: 20px; border: 0px solid #ffff…" at bounding box center [753, 333] width 936 height 535
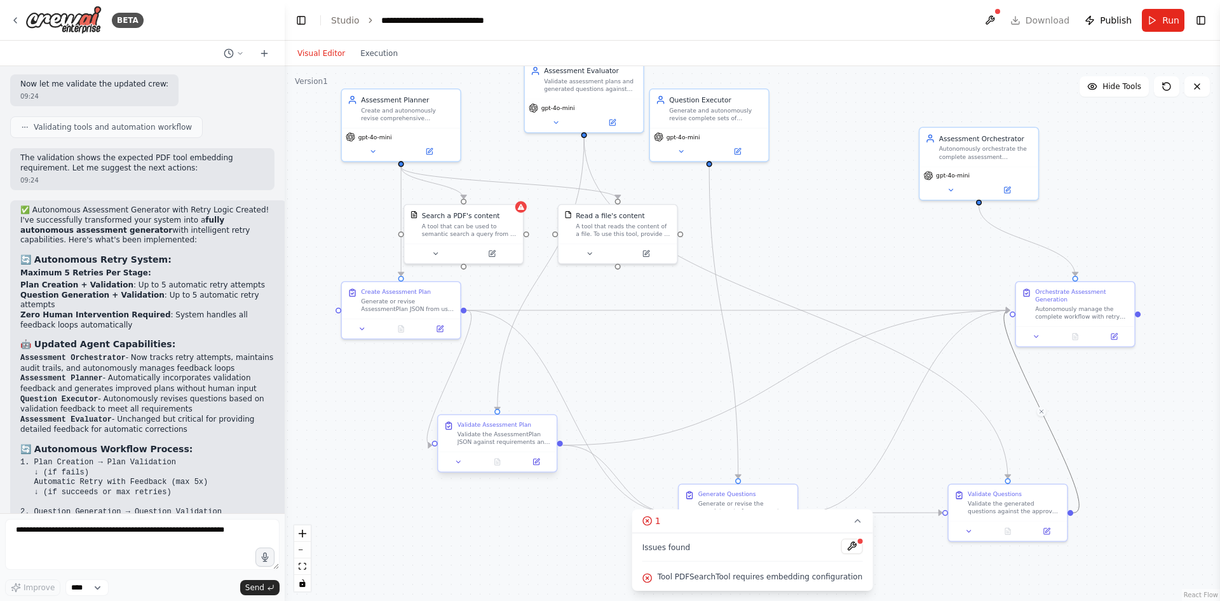
click at [489, 447] on div "Validate Assessment Plan Validate the AssessmentPlan JSON against requirements …" at bounding box center [497, 433] width 118 height 37
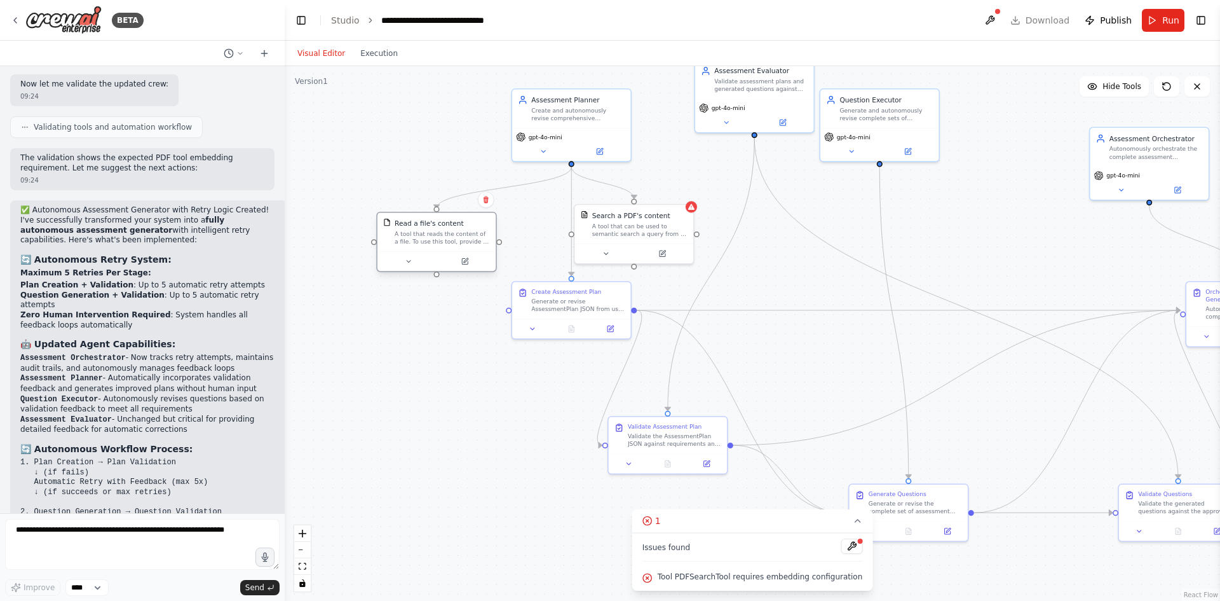
drag, startPoint x: 632, startPoint y: 242, endPoint x: 435, endPoint y: 240, distance: 197.1
click at [435, 240] on div "A tool that reads the content of a file. To use this tool, provide a 'file_path…" at bounding box center [442, 237] width 95 height 15
drag, startPoint x: 569, startPoint y: 317, endPoint x: 465, endPoint y: 388, distance: 125.9
click at [465, 388] on div at bounding box center [465, 394] width 118 height 20
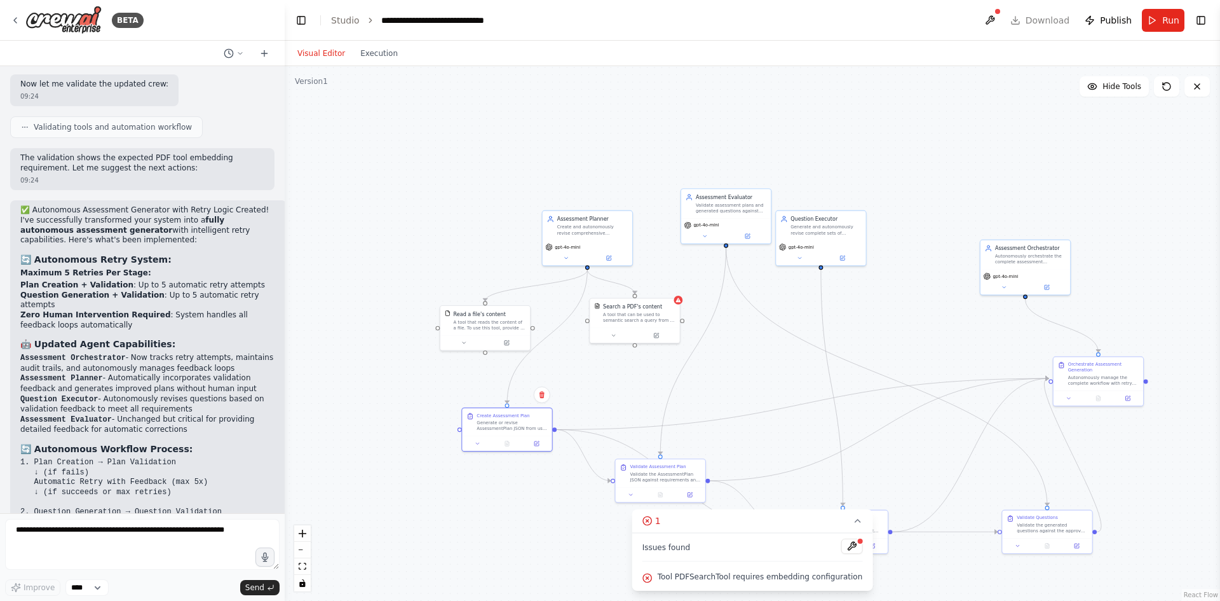
drag, startPoint x: 753, startPoint y: 311, endPoint x: 750, endPoint y: 371, distance: 59.8
click at [750, 371] on div ".deletable-edge-delete-btn { width: 20px; height: 20px; border: 0px solid #ffff…" at bounding box center [753, 333] width 936 height 535
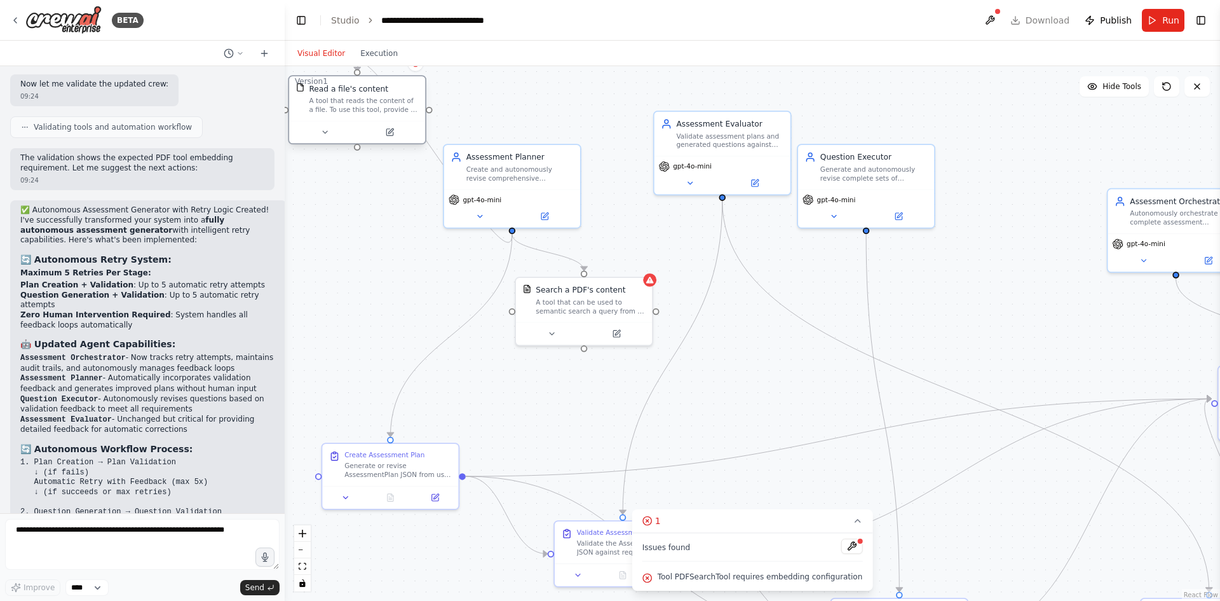
drag, startPoint x: 334, startPoint y: 315, endPoint x: 332, endPoint y: 102, distance: 212.3
click at [332, 102] on div "A tool that reads the content of a file. To use this tool, provide a 'file_path…" at bounding box center [363, 105] width 109 height 18
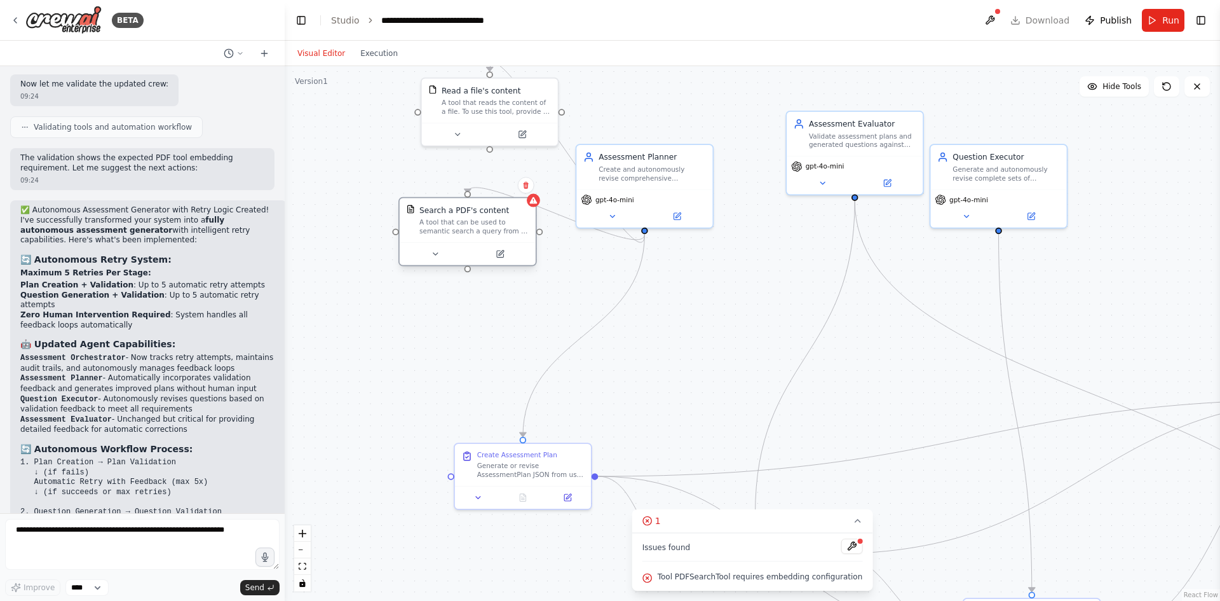
drag, startPoint x: 514, startPoint y: 312, endPoint x: 424, endPoint y: 235, distance: 118.5
click at [424, 235] on div "A tool that can be used to semantic search a query from a PDF's content." at bounding box center [474, 227] width 109 height 18
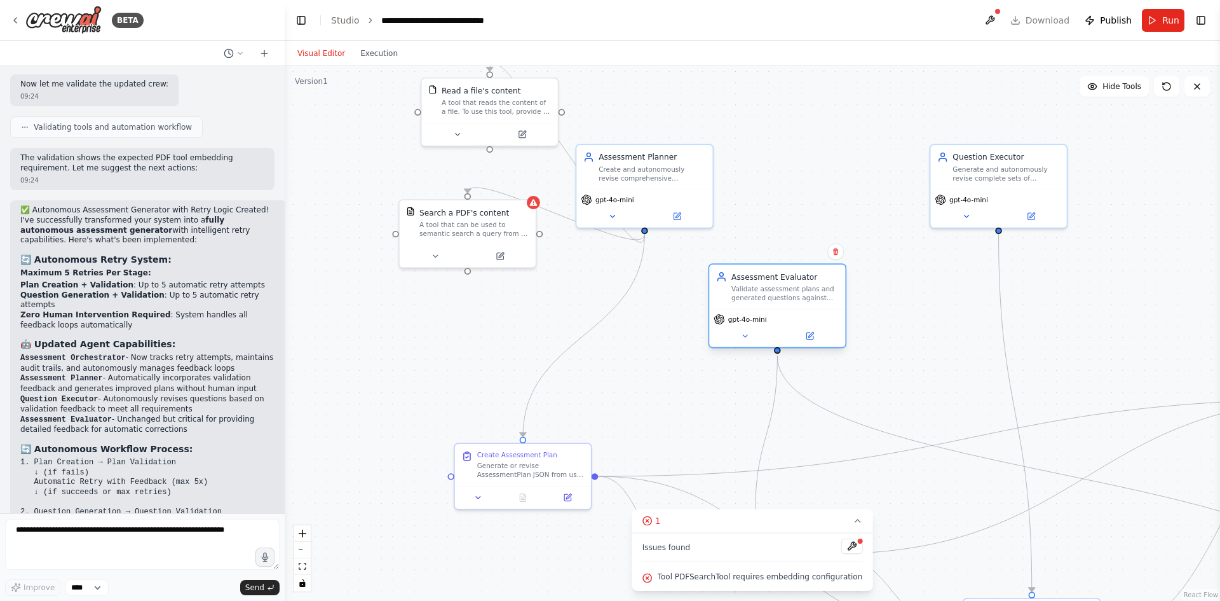
drag, startPoint x: 850, startPoint y: 132, endPoint x: 779, endPoint y: 290, distance: 173.5
click at [779, 290] on div "Assessment Evaluator Validate assessment plans and generated questions against …" at bounding box center [785, 286] width 107 height 31
click at [785, 286] on div "Validate assessment plans and generated questions against requirements and educ…" at bounding box center [785, 293] width 107 height 18
click at [784, 296] on div "Validate assessment plans and generated questions against requirements and educ…" at bounding box center [785, 293] width 107 height 18
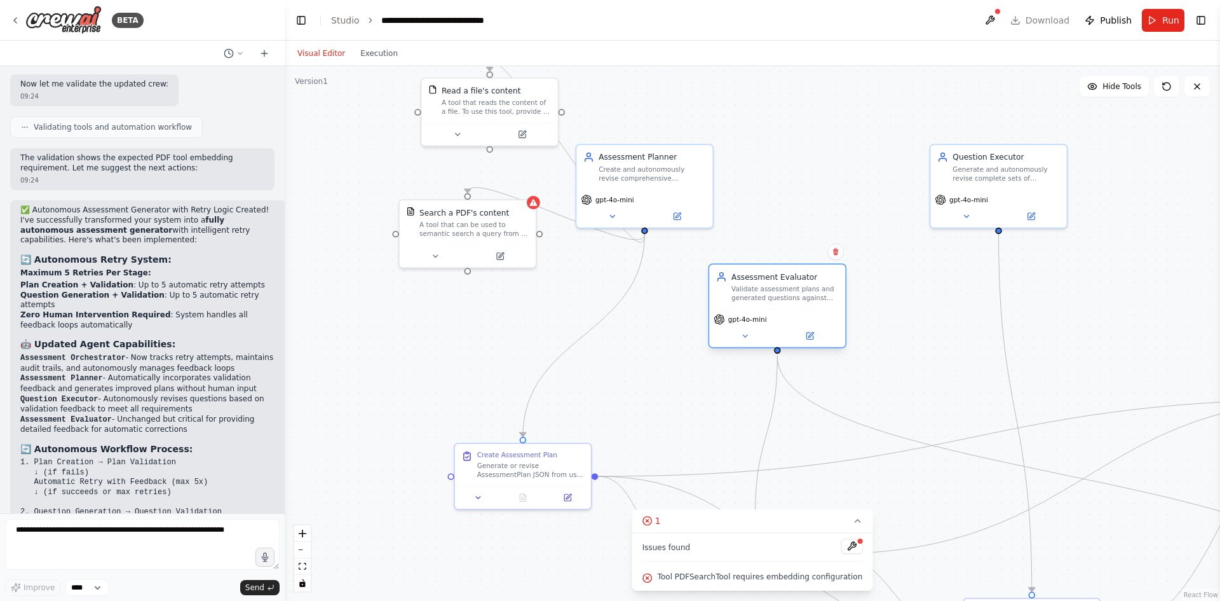
click at [784, 296] on div "Validate assessment plans and generated questions against requirements and educ…" at bounding box center [785, 293] width 107 height 18
click at [807, 334] on icon at bounding box center [809, 335] width 9 height 9
click at [809, 333] on icon at bounding box center [810, 335] width 6 height 6
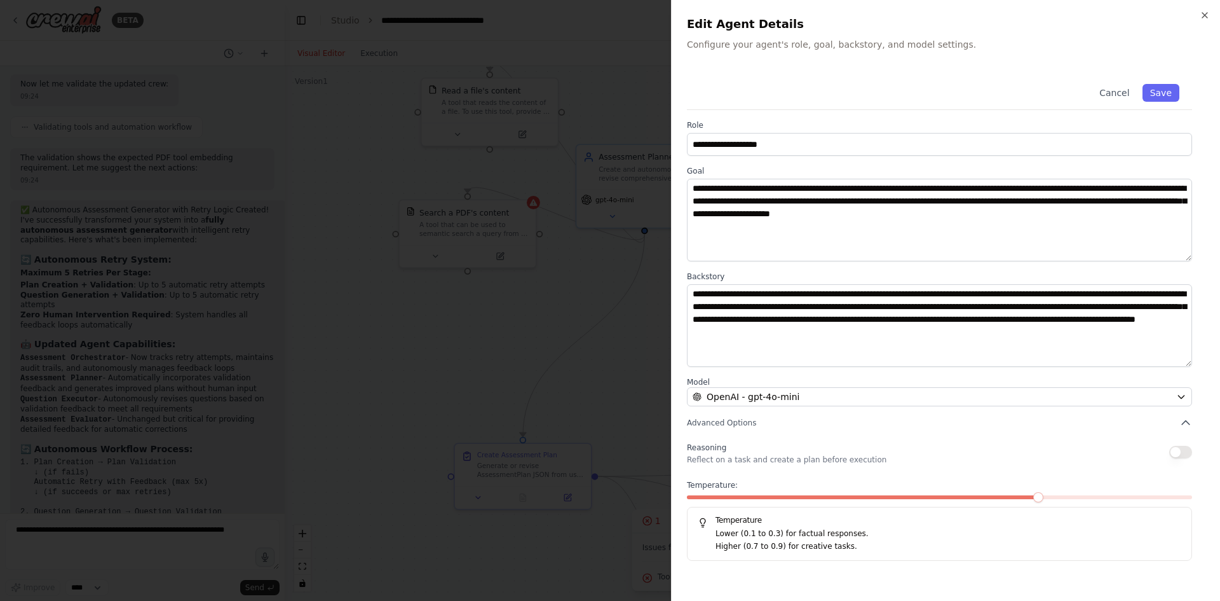
click at [629, 88] on div at bounding box center [610, 300] width 1220 height 601
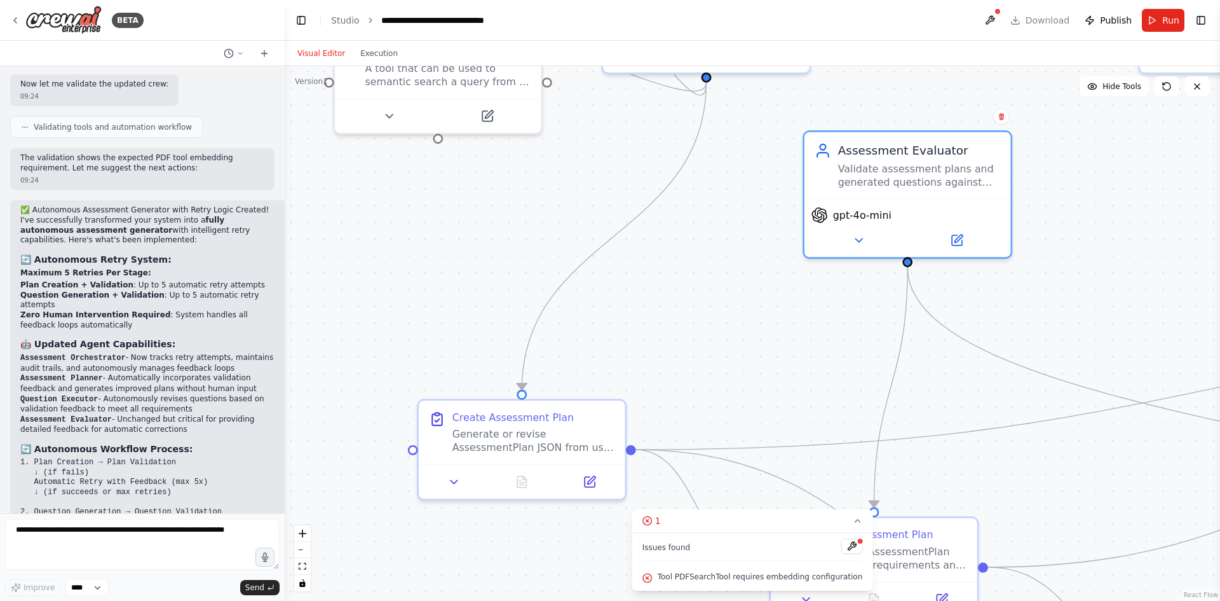
drag, startPoint x: 652, startPoint y: 373, endPoint x: 660, endPoint y: 263, distance: 110.3
click at [662, 261] on div ".deletable-edge-delete-btn { width: 20px; height: 20px; border: 0px solid #ffff…" at bounding box center [753, 333] width 936 height 535
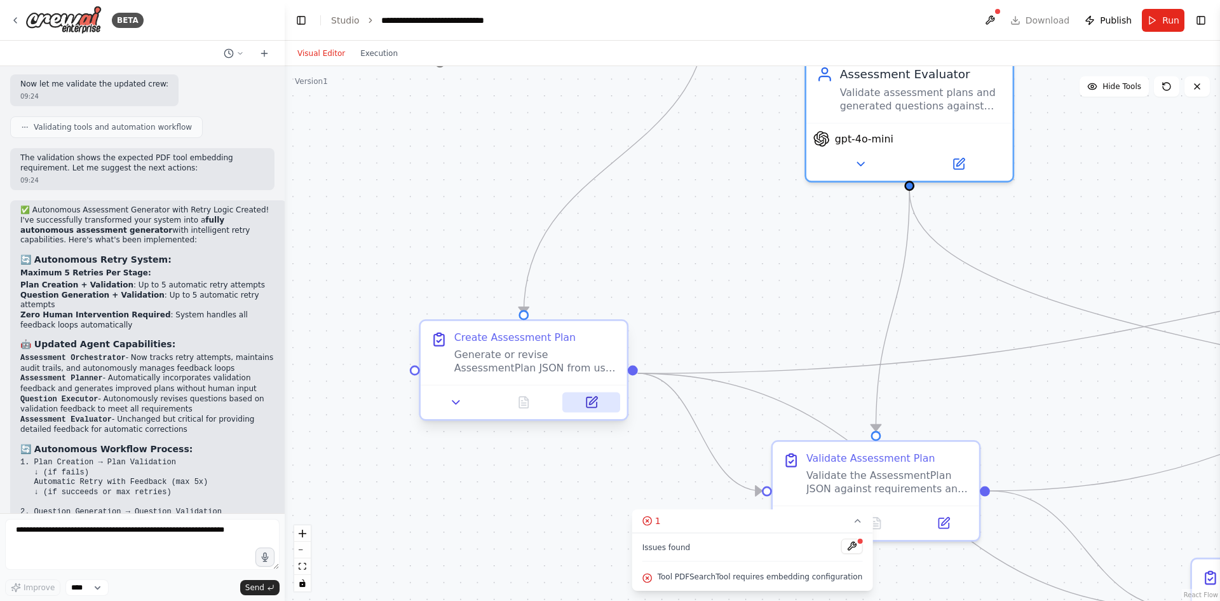
click at [599, 409] on button at bounding box center [592, 402] width 58 height 20
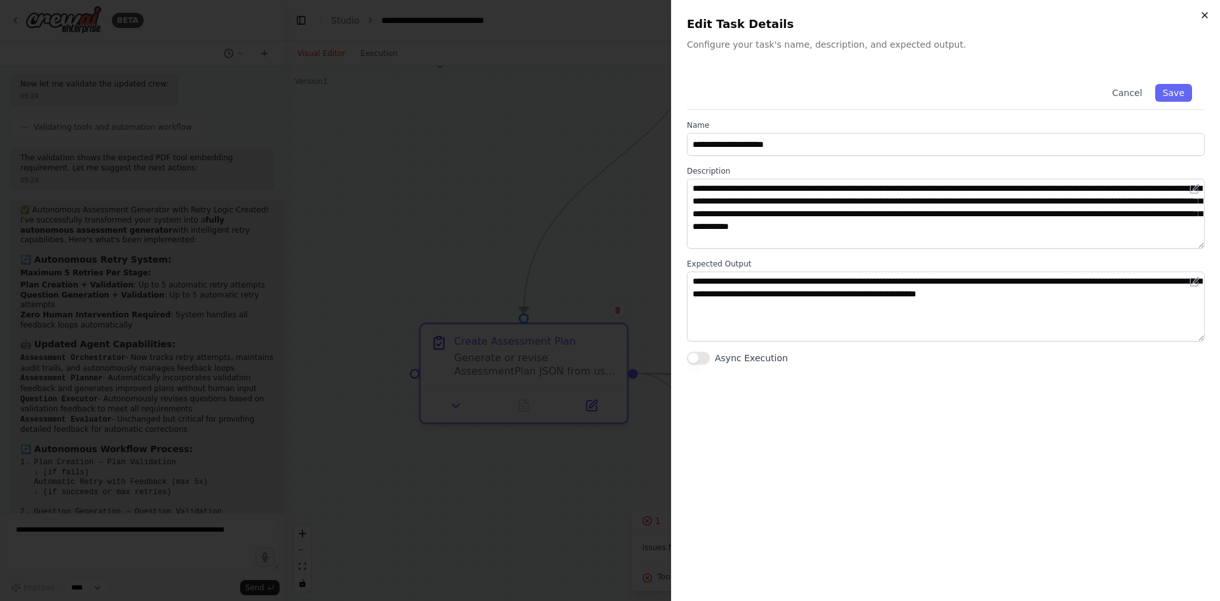
click at [1205, 16] on icon "button" at bounding box center [1205, 15] width 10 height 10
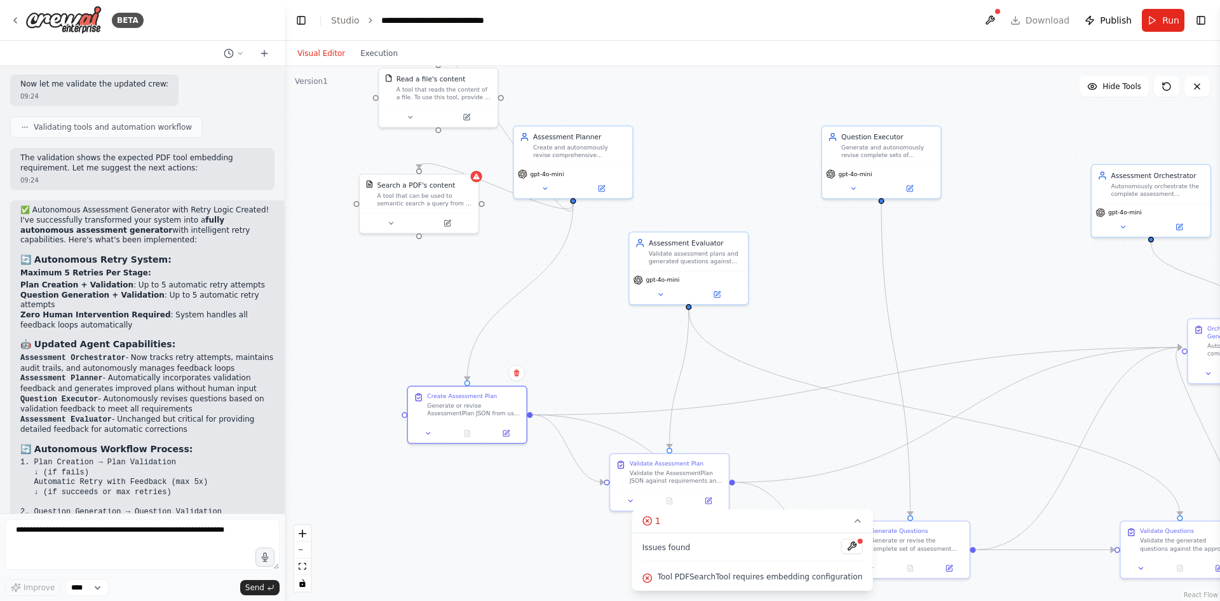
drag, startPoint x: 639, startPoint y: 217, endPoint x: 630, endPoint y: 329, distance: 112.2
click at [630, 329] on div ".deletable-edge-delete-btn { width: 20px; height: 20px; border: 0px solid #ffff…" at bounding box center [753, 333] width 936 height 535
drag, startPoint x: 692, startPoint y: 263, endPoint x: 737, endPoint y: 156, distance: 115.3
click at [737, 156] on div "Validate assessment plans and generated questions against requirements and educ…" at bounding box center [734, 149] width 93 height 15
drag, startPoint x: 859, startPoint y: 155, endPoint x: 875, endPoint y: 158, distance: 15.5
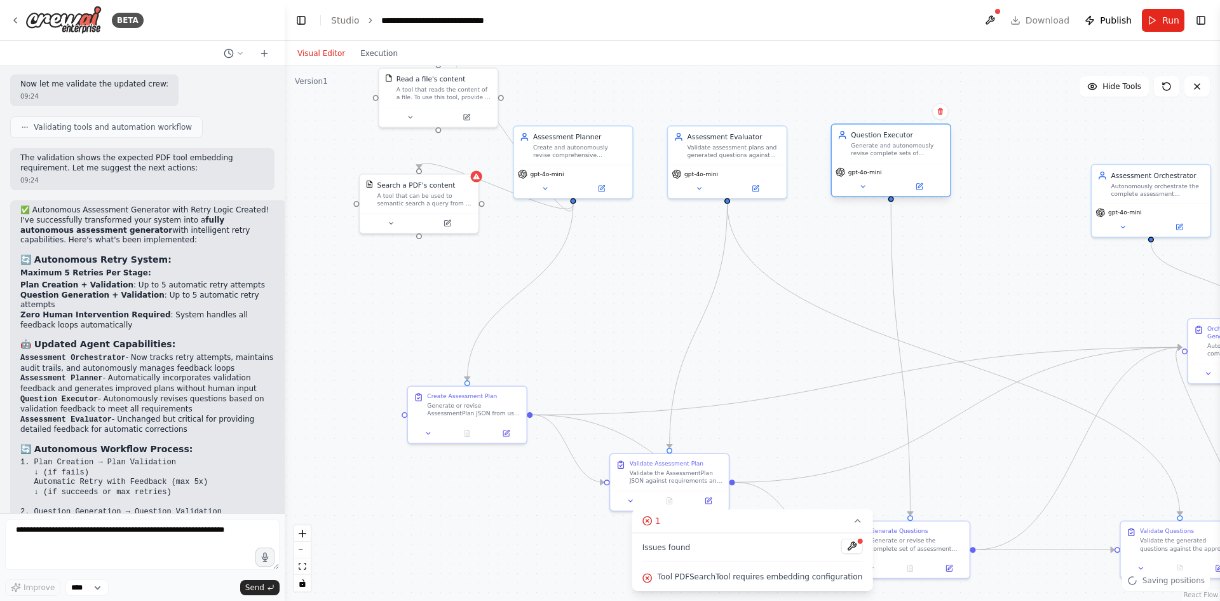
click at [875, 158] on div "Question Executor Generate and autonomously revise complete sets of assessment …" at bounding box center [891, 144] width 118 height 39
drag, startPoint x: 1140, startPoint y: 188, endPoint x: 1020, endPoint y: 155, distance: 123.8
click at [1020, 155] on div "Autonomously orchestrate the complete assessment generation workflow with autom…" at bounding box center [1042, 158] width 93 height 15
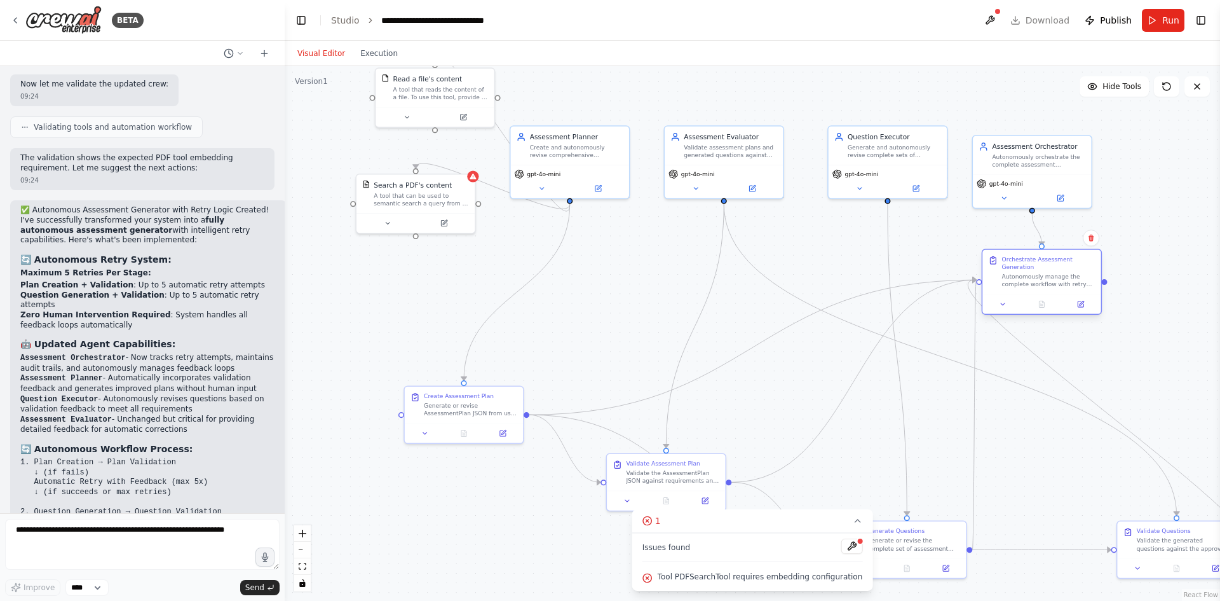
drag, startPoint x: 1208, startPoint y: 345, endPoint x: 995, endPoint y: 278, distance: 222.4
click at [995, 278] on div "Orchestrate Assessment Generation Autonomously manage the complete workflow wit…" at bounding box center [1041, 272] width 107 height 33
drag, startPoint x: 1168, startPoint y: 559, endPoint x: 1032, endPoint y: 390, distance: 216.6
click at [1034, 385] on div at bounding box center [1042, 393] width 118 height 20
drag, startPoint x: 919, startPoint y: 524, endPoint x: 898, endPoint y: 373, distance: 152.1
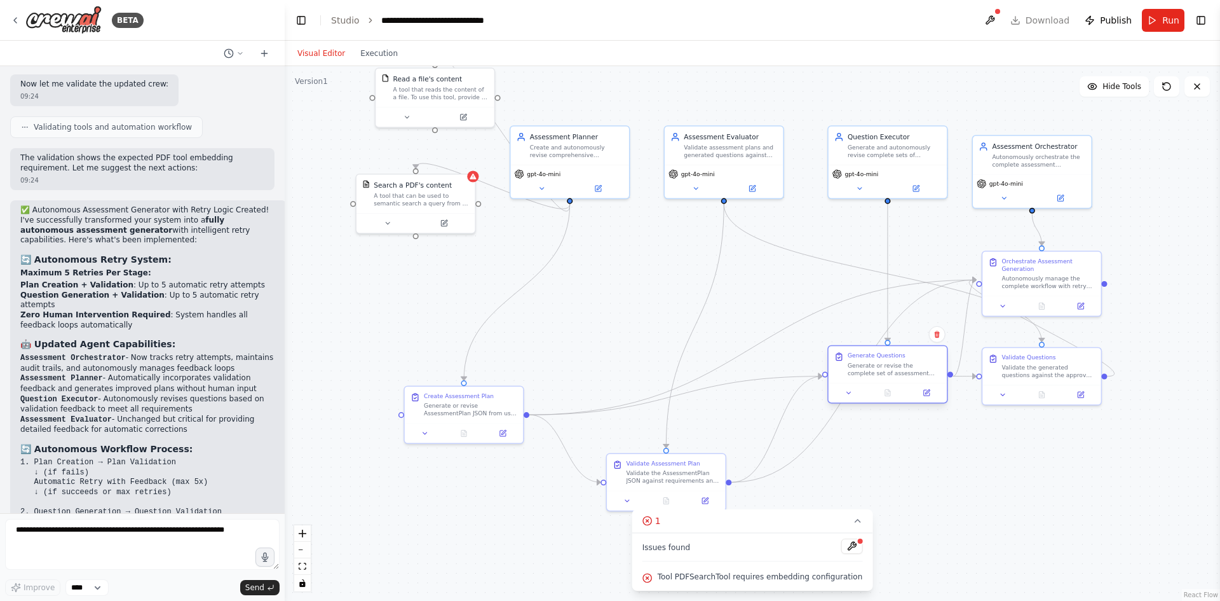
click at [898, 373] on div "Generate or revise the complete set of assessment questions following the appro…" at bounding box center [894, 369] width 93 height 15
click at [570, 386] on div ".deletable-edge-delete-btn { width: 20px; height: 20px; border: 0px solid #ffff…" at bounding box center [753, 333] width 936 height 535
drag, startPoint x: 474, startPoint y: 413, endPoint x: 580, endPoint y: 353, distance: 121.3
click at [580, 353] on div "Generate or revise AssessmentPlan JSON from user requirements and any validatio…" at bounding box center [567, 349] width 93 height 15
drag, startPoint x: 695, startPoint y: 449, endPoint x: 712, endPoint y: 363, distance: 87.5
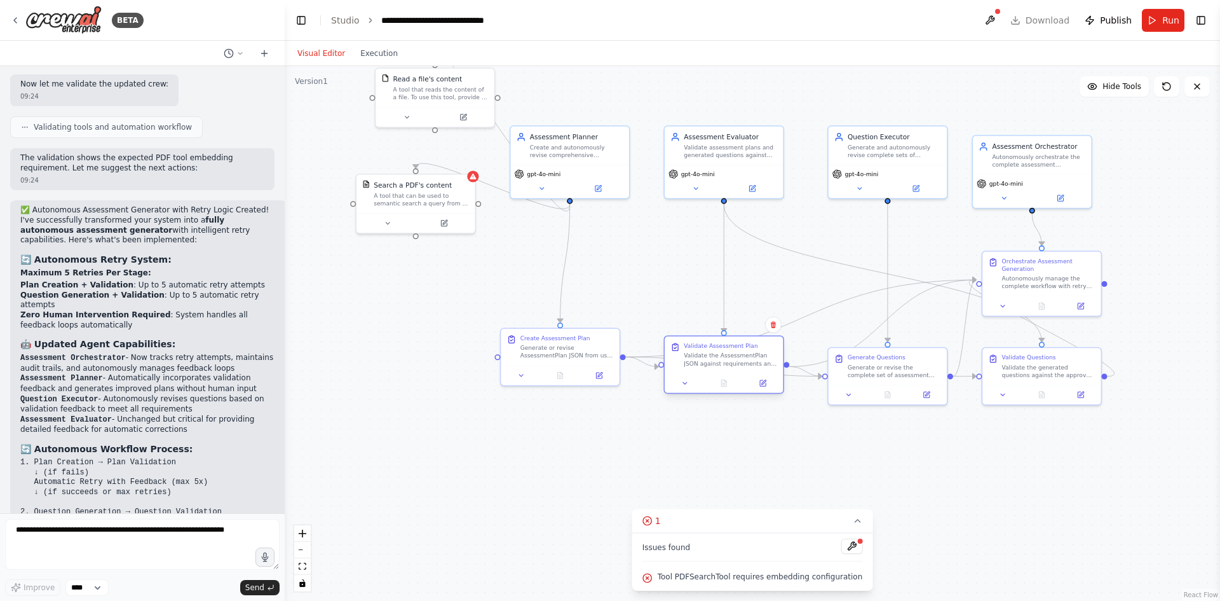
click at [712, 363] on div "Validate the AssessmentPlan JSON against requirements and educational standards…" at bounding box center [730, 359] width 93 height 15
drag, startPoint x: 880, startPoint y: 369, endPoint x: 882, endPoint y: 363, distance: 6.6
click at [882, 363] on div "Generate or revise the complete set of assessment questions following the appro…" at bounding box center [894, 359] width 93 height 15
